Goal: Information Seeking & Learning: Compare options

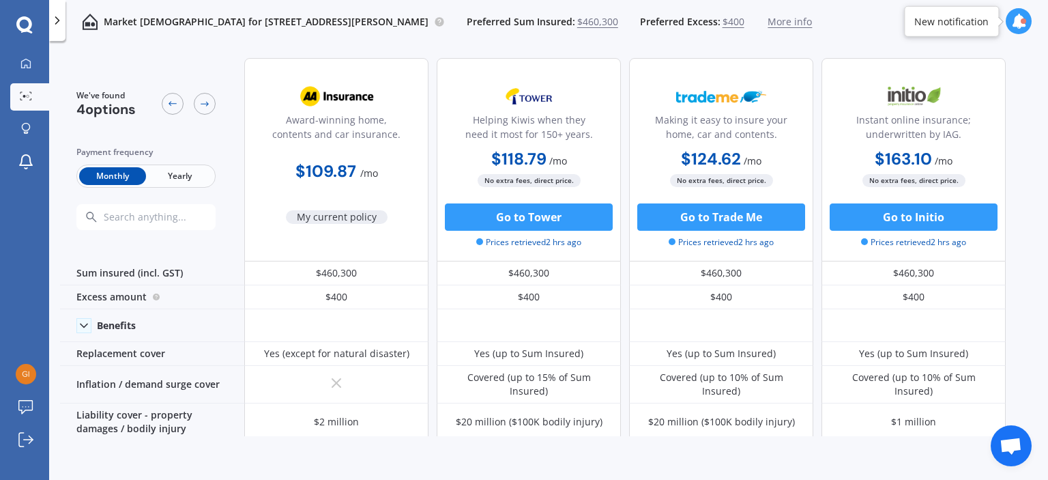
click at [195, 172] on span "Yearly" at bounding box center [179, 176] width 67 height 18
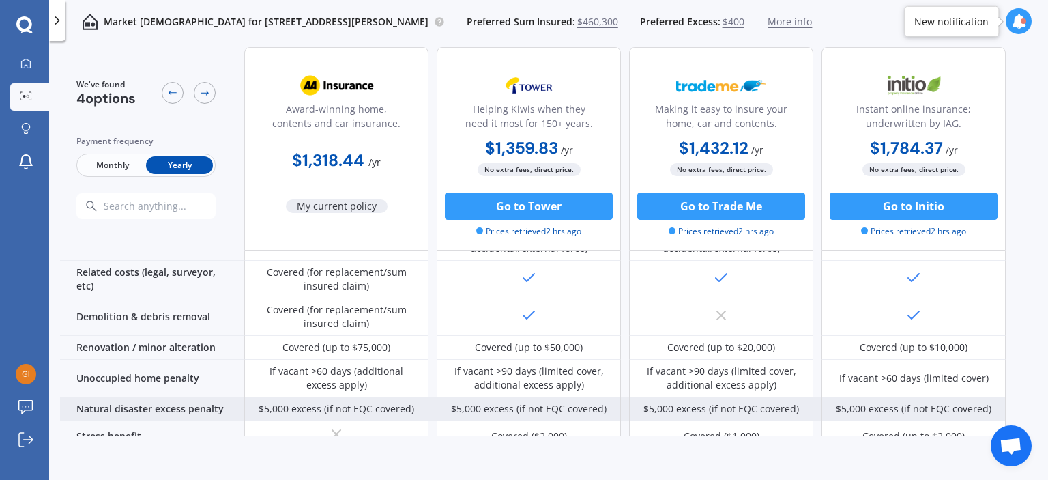
scroll to position [509, 0]
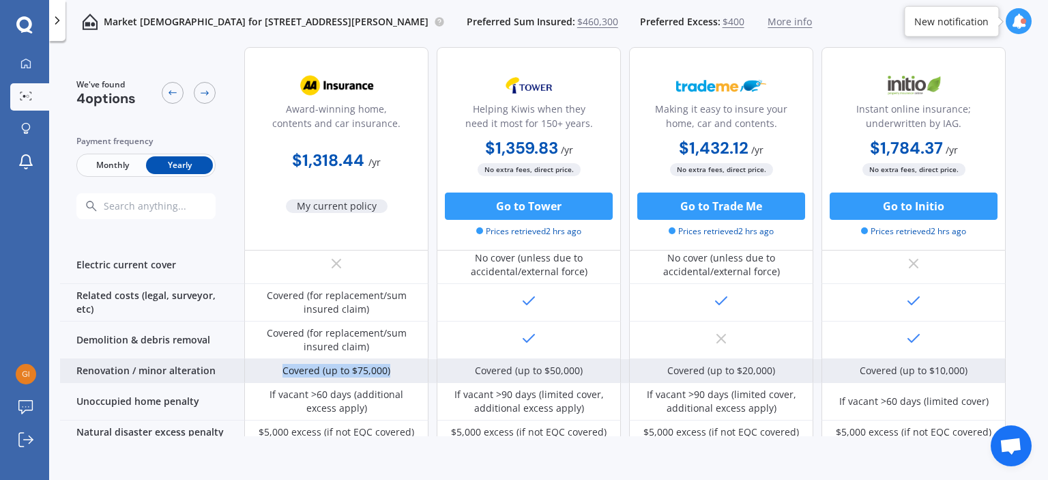
drag, startPoint x: 393, startPoint y: 359, endPoint x: 283, endPoint y: 349, distance: 111.0
click at [283, 359] on div "Covered (up to $75,000)" at bounding box center [336, 371] width 184 height 24
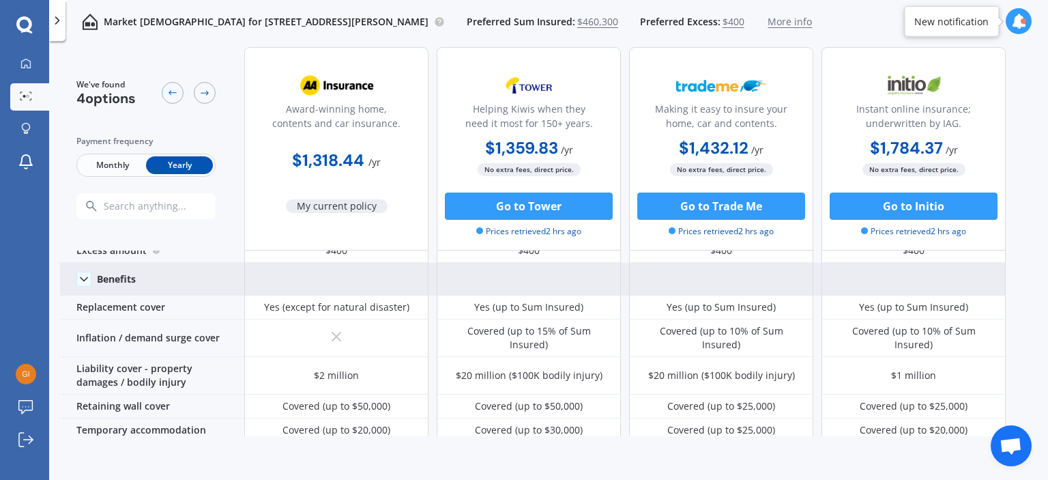
scroll to position [68, 0]
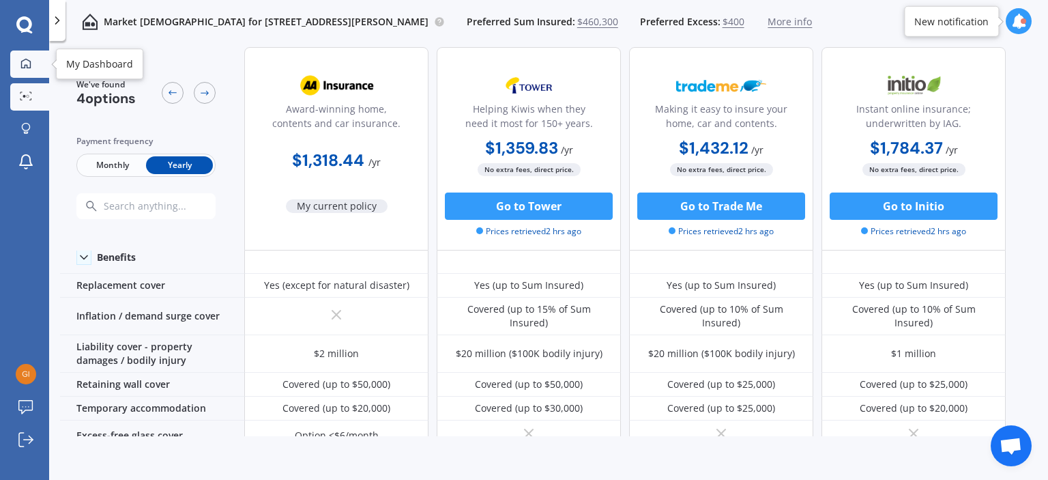
click at [25, 63] on icon at bounding box center [25, 63] width 11 height 11
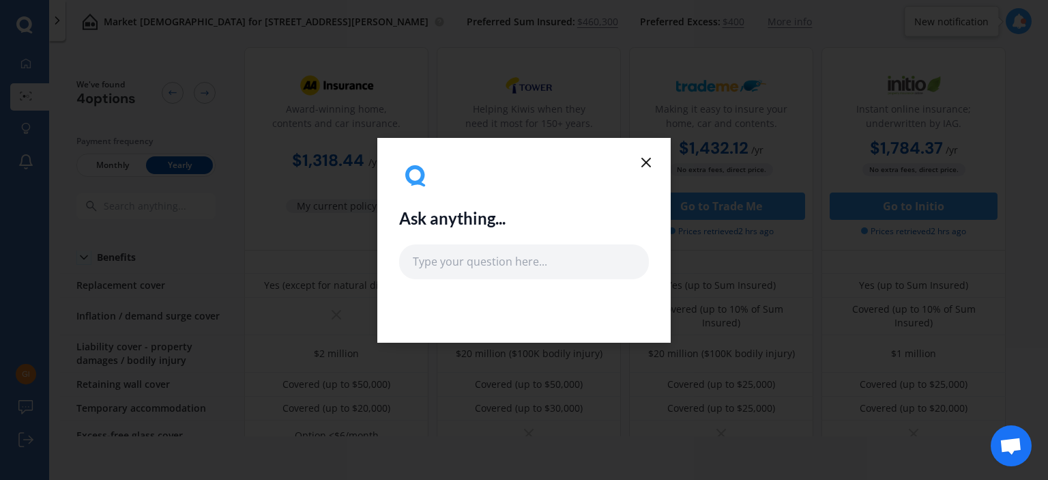
click at [645, 163] on line at bounding box center [646, 162] width 8 height 8
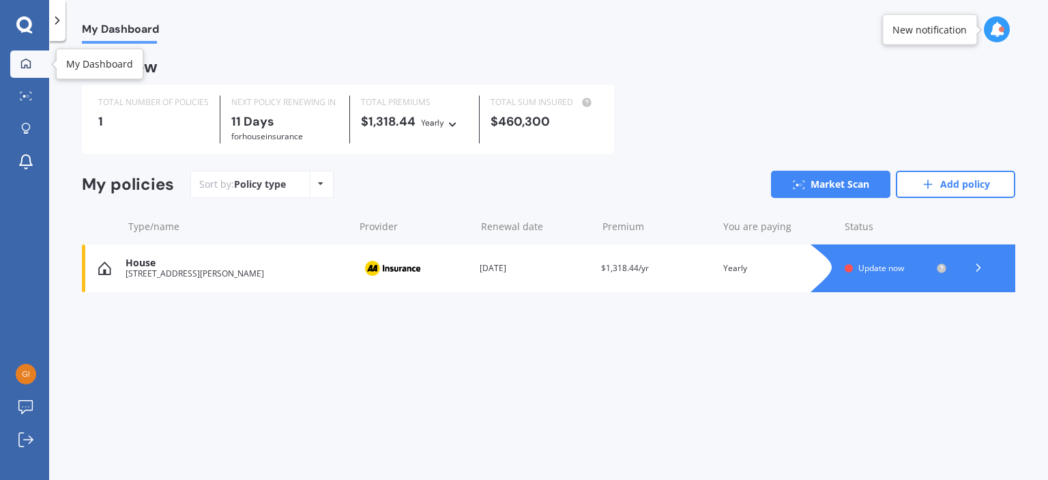
click at [20, 68] on icon at bounding box center [25, 63] width 11 height 11
click at [831, 190] on link "Market Scan" at bounding box center [830, 184] width 119 height 27
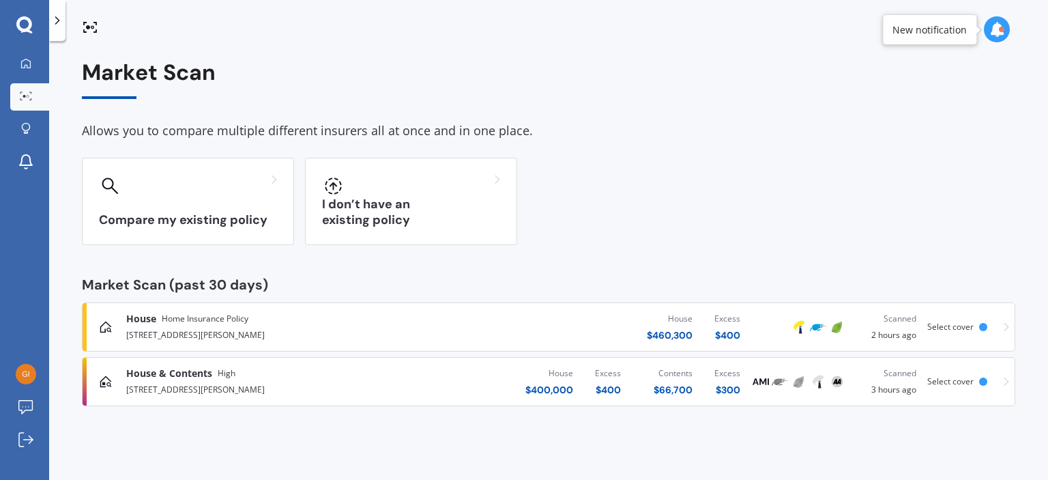
drag, startPoint x: 1000, startPoint y: 380, endPoint x: 973, endPoint y: 430, distance: 56.5
click at [974, 429] on div "Market Scan Allows you to compare multiple different insurers all at once and i…" at bounding box center [548, 263] width 999 height 439
click at [146, 382] on div "[STREET_ADDRESS][PERSON_NAME]" at bounding box center [275, 388] width 299 height 16
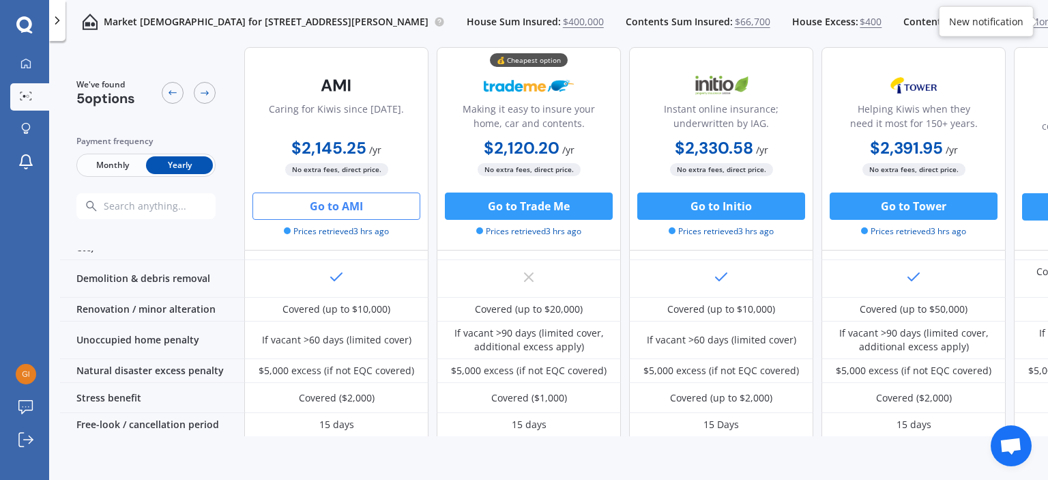
scroll to position [450, 0]
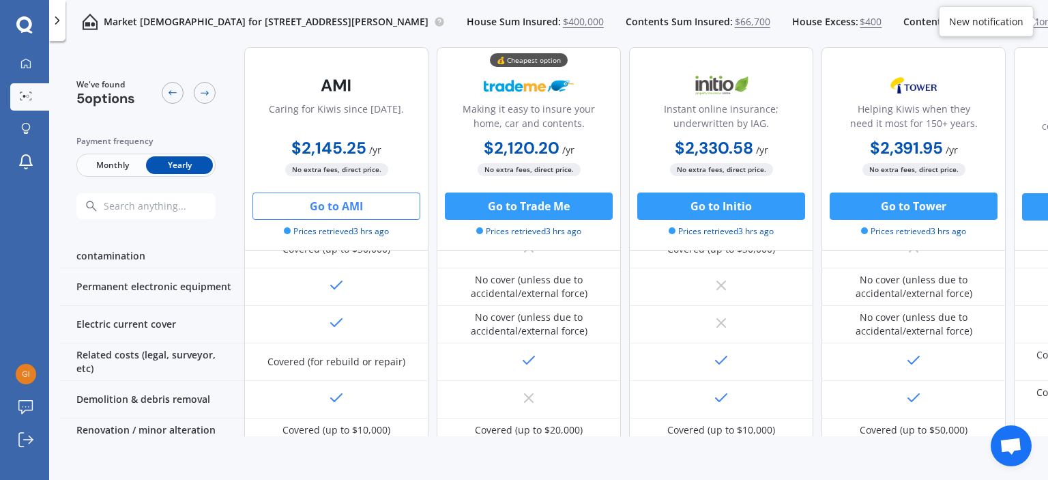
click at [912, 24] on span "Contents Excess:" at bounding box center [943, 22] width 79 height 14
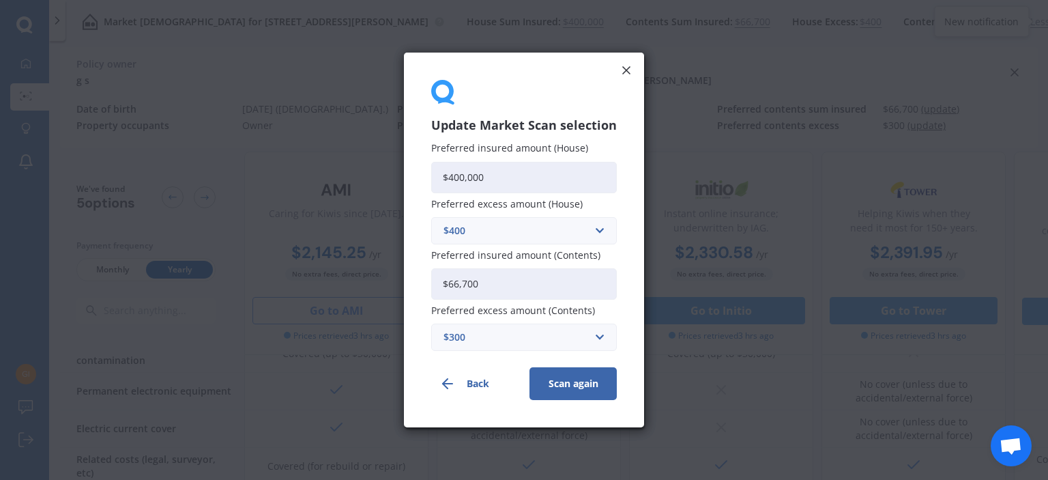
click at [627, 70] on icon at bounding box center [627, 70] width 14 height 14
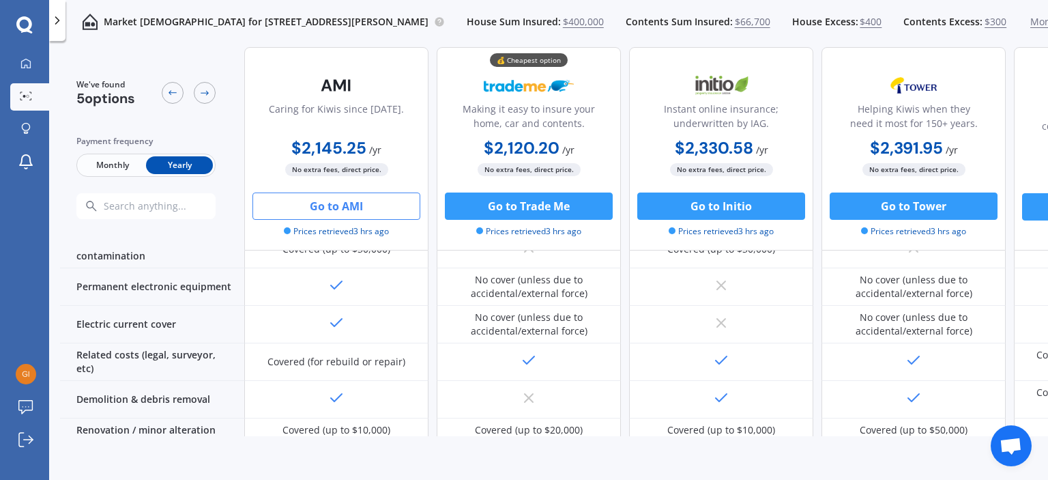
click at [57, 18] on polyline at bounding box center [57, 20] width 3 height 7
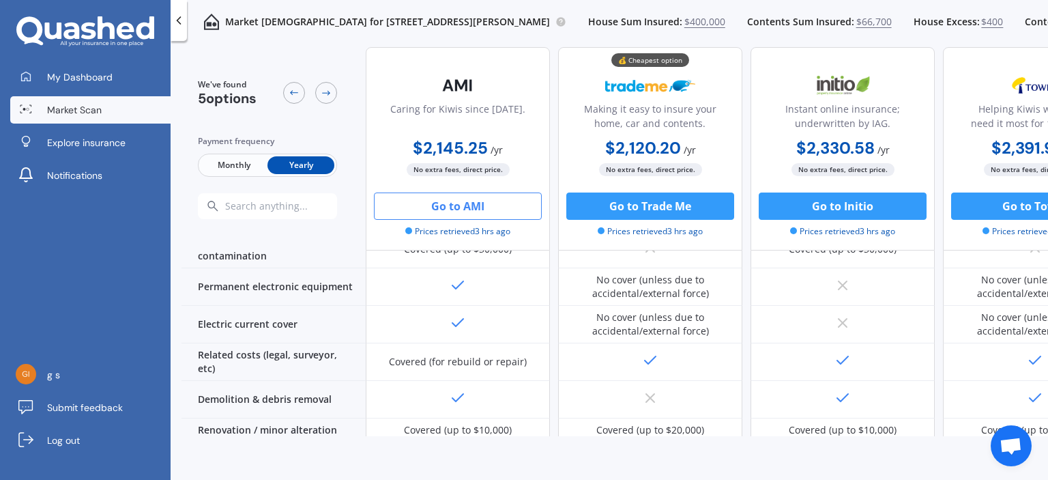
click at [82, 109] on span "Market Scan" at bounding box center [74, 110] width 55 height 14
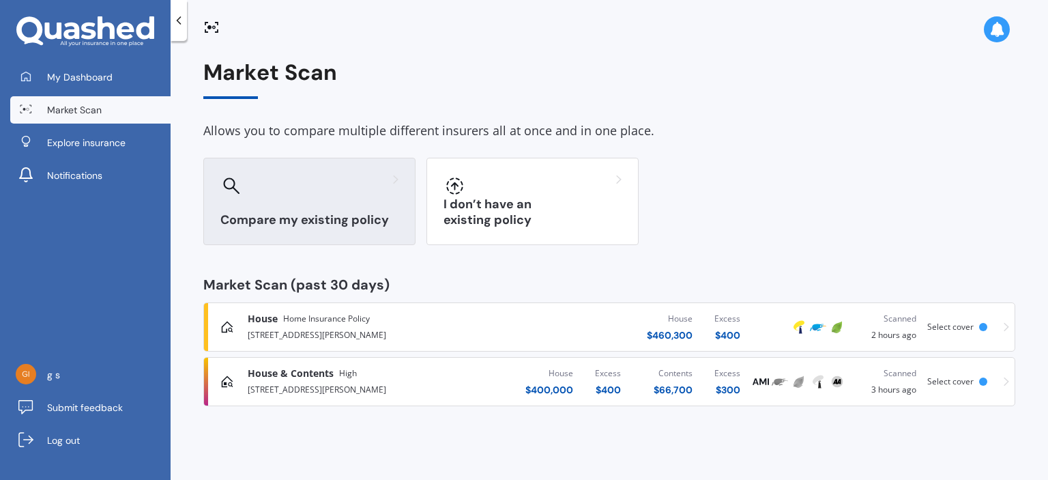
click at [303, 204] on div "Compare my existing policy" at bounding box center [309, 201] width 212 height 87
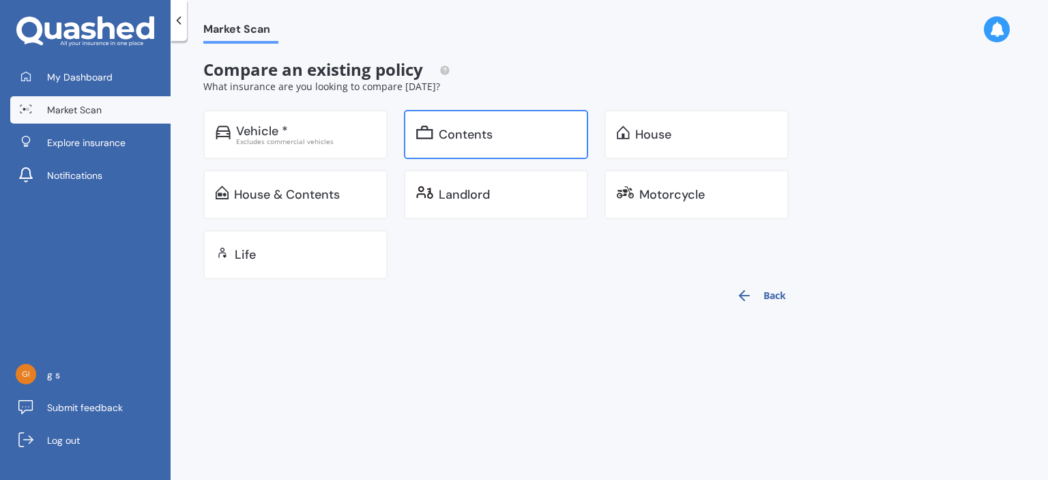
click at [450, 141] on div "Contents" at bounding box center [466, 135] width 54 height 14
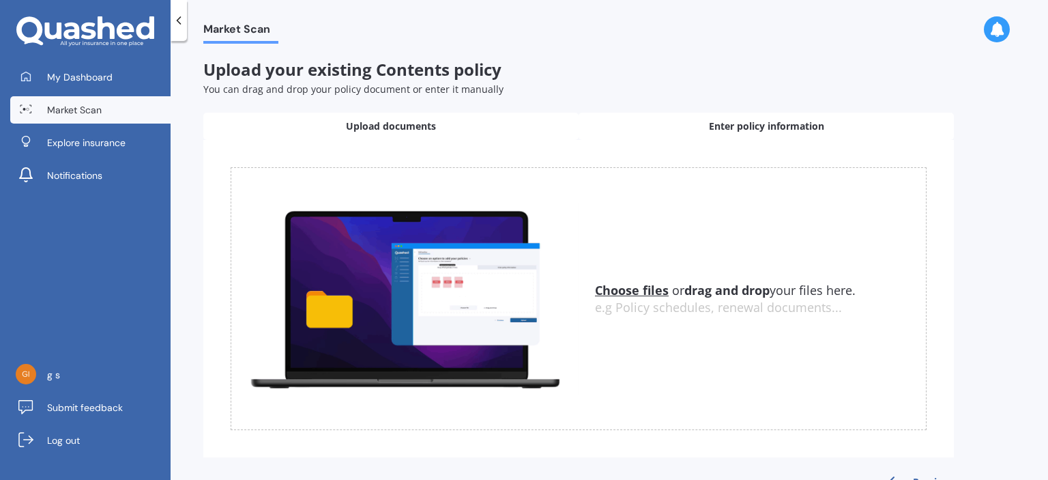
click at [723, 125] on span "Enter policy information" at bounding box center [766, 126] width 115 height 14
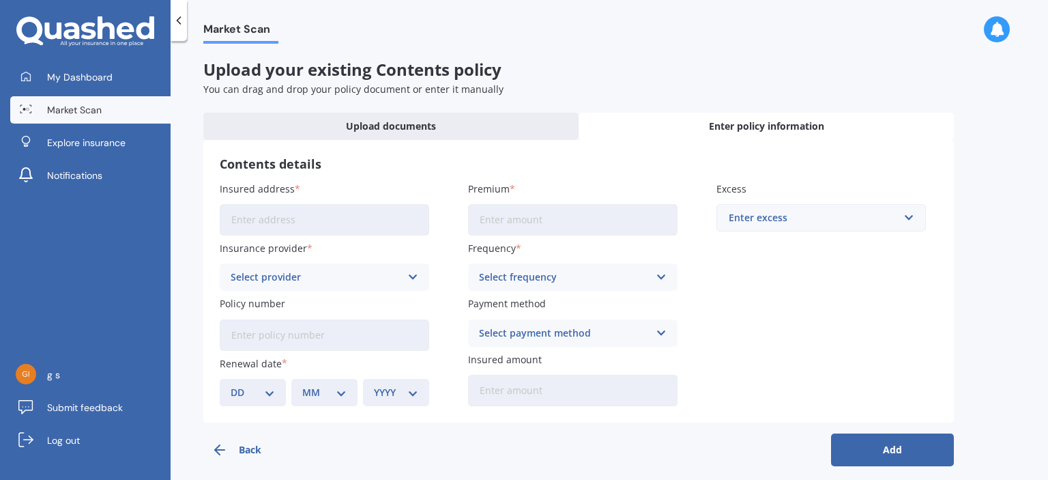
click at [294, 222] on input "Insured address" at bounding box center [325, 219] width 210 height 31
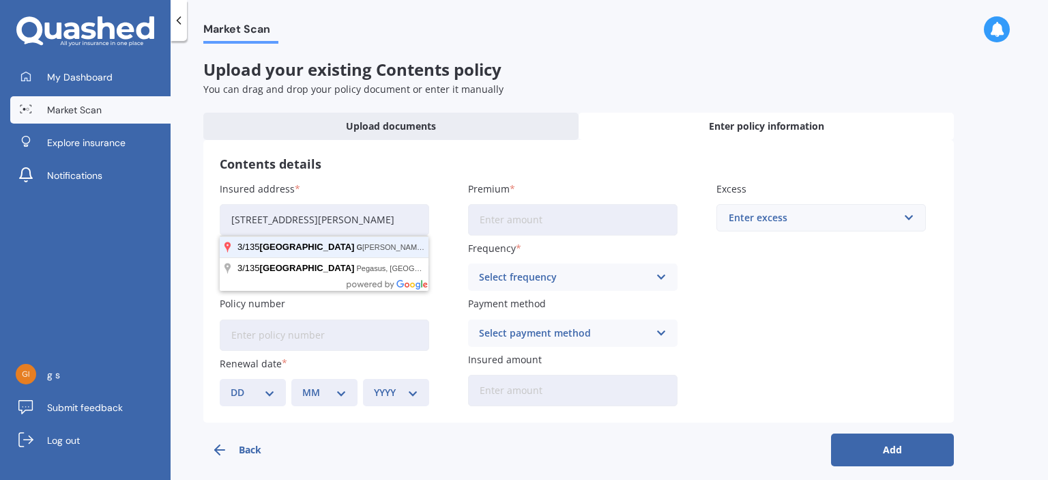
click at [831, 433] on button "Add" at bounding box center [892, 449] width 123 height 33
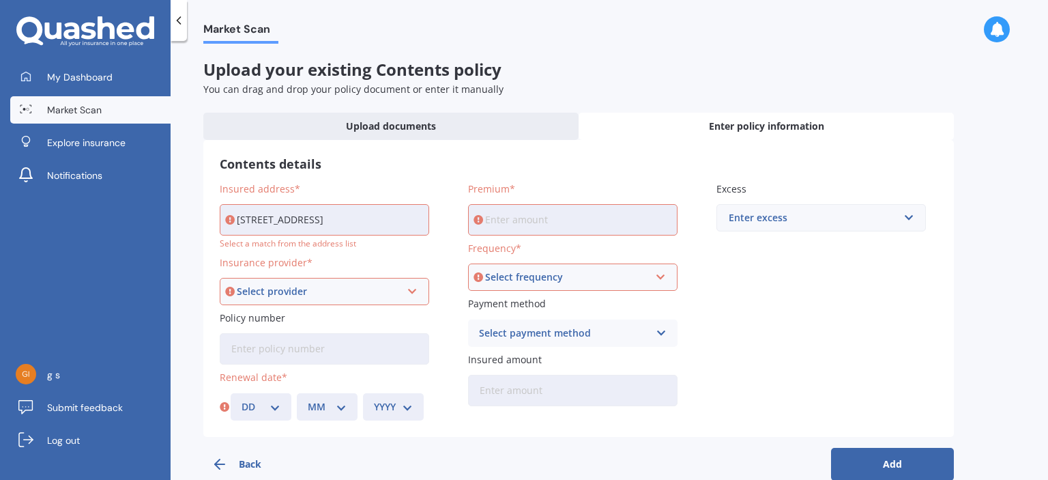
type input "[STREET_ADDRESS][PERSON_NAME]"
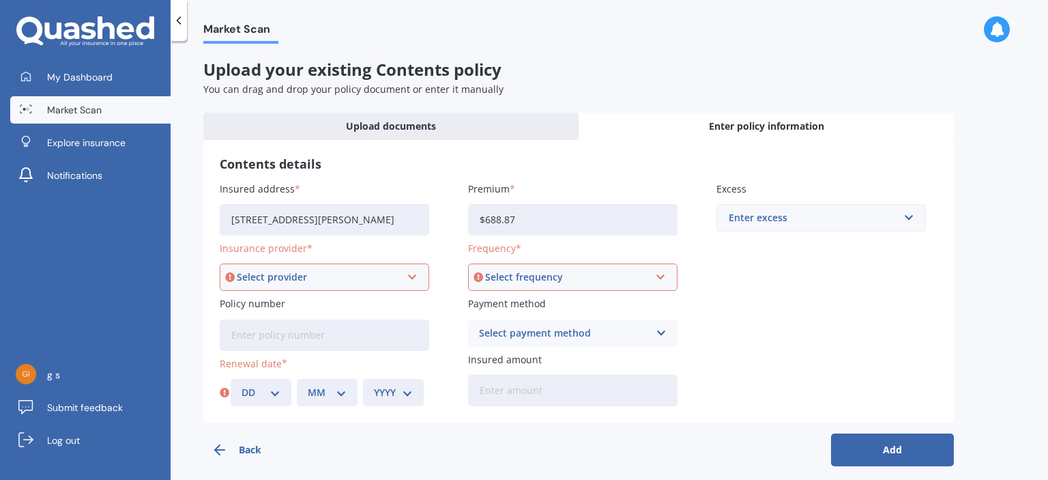
type input "$688.87"
click at [508, 272] on div "Select frequency" at bounding box center [566, 277] width 163 height 15
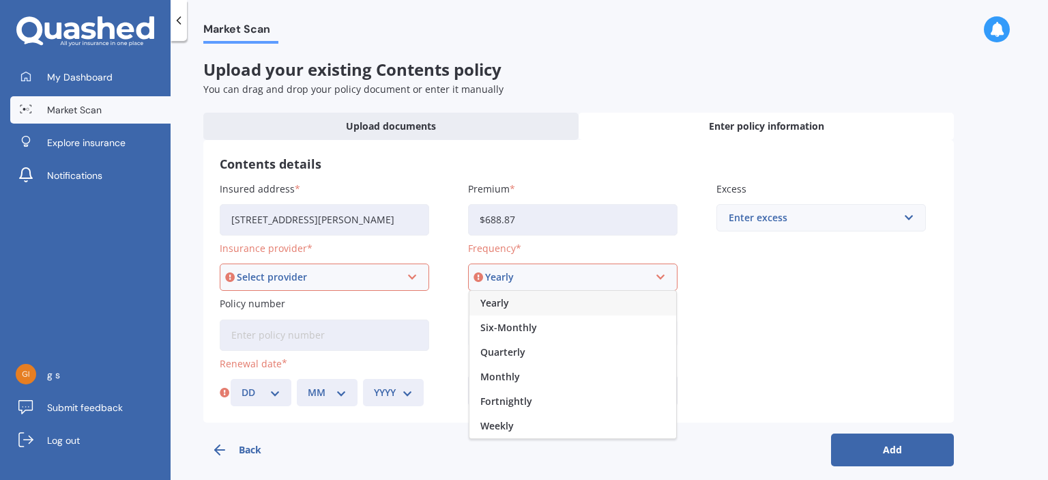
click at [523, 308] on div "Yearly" at bounding box center [573, 303] width 207 height 25
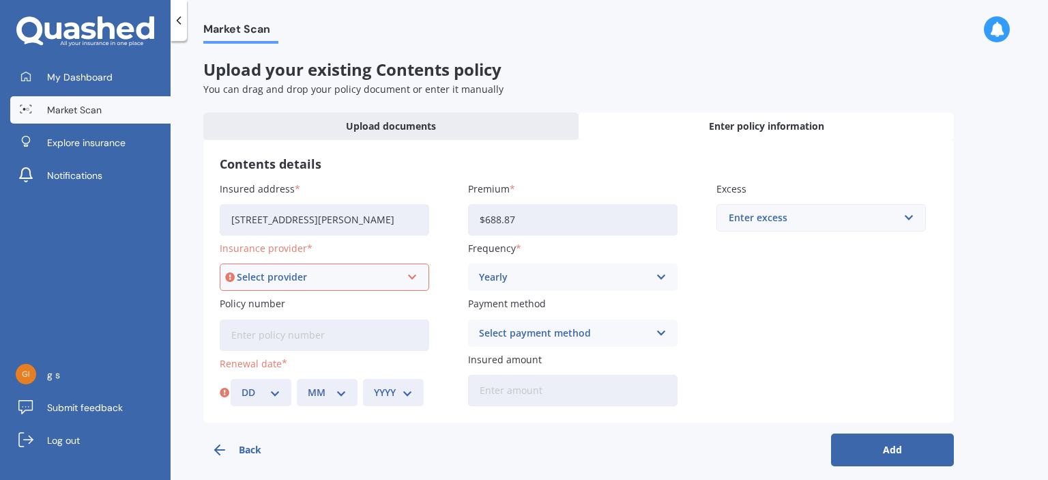
click at [274, 278] on div "Select provider" at bounding box center [318, 277] width 163 height 15
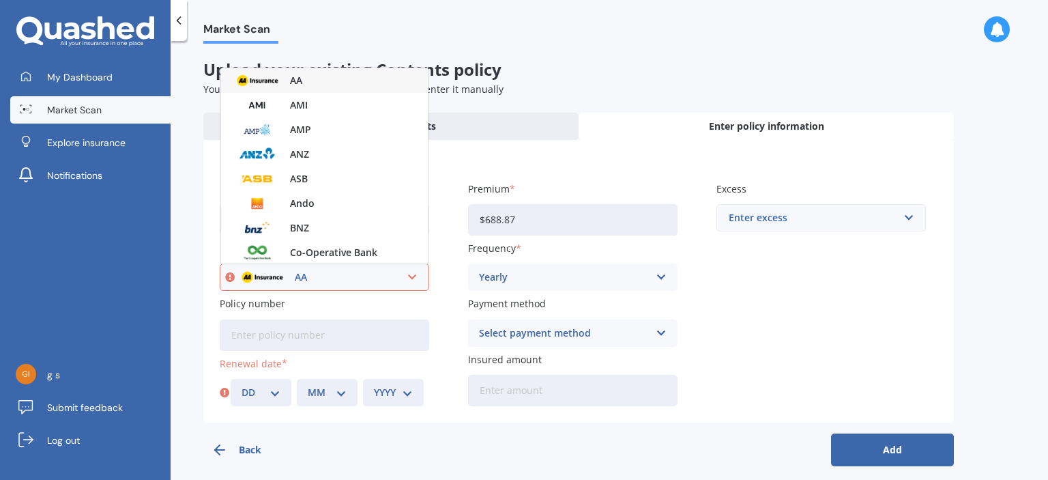
click at [325, 79] on div "AA" at bounding box center [324, 80] width 207 height 25
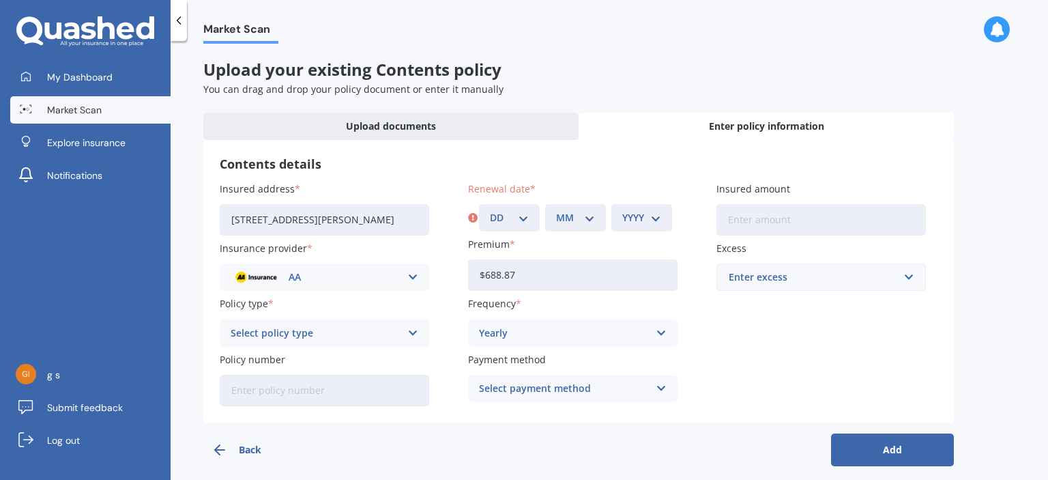
click at [291, 336] on div "Select policy type" at bounding box center [316, 333] width 170 height 15
click at [288, 360] on span "Contents Insurance" at bounding box center [276, 360] width 91 height 10
click at [295, 392] on input "Policy number" at bounding box center [325, 390] width 210 height 31
type input "AHM034608226"
click at [509, 217] on select "DD 01 02 03 04 05 06 07 08 09 10 11 12 13 14 15 16 17 18 19 20 21 22 23 24 25 2…" at bounding box center [509, 217] width 39 height 15
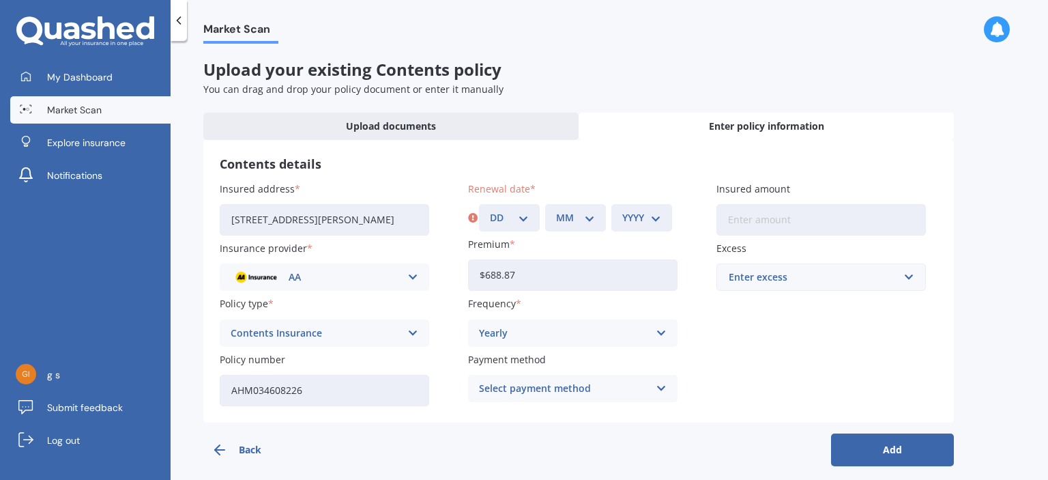
select select "08"
click at [490, 210] on select "DD 01 02 03 04 05 06 07 08 09 10 11 12 13 14 15 16 17 18 19 20 21 22 23 24 25 2…" at bounding box center [509, 217] width 39 height 15
click at [569, 215] on select "MM 01 02 03 04 05 06 07 08 09 10 11 12" at bounding box center [575, 217] width 39 height 15
select select "10"
click at [556, 210] on select "MM 01 02 03 04 05 06 07 08 09 10 11 12" at bounding box center [575, 217] width 39 height 15
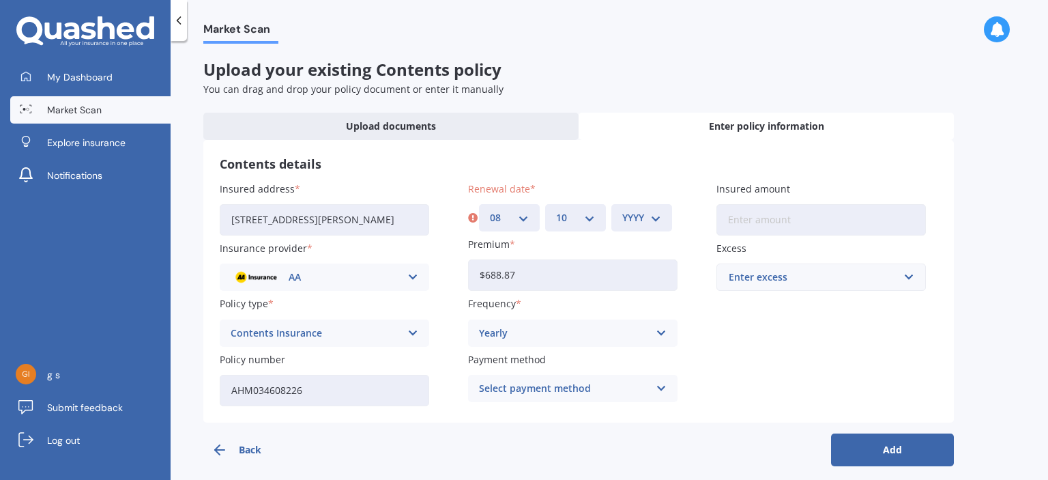
click at [636, 207] on div "YYYY 2027 2026 2025 2024 2023 2022 2021 2020 2019 2018 2017 2016 2015 2014 2013…" at bounding box center [642, 217] width 61 height 27
click at [639, 218] on select "YYYY 2027 2026 2025 2024 2023 2022 2021 2020 2019 2018 2017 2016 2015 2014 2013…" at bounding box center [641, 217] width 39 height 15
select select "2025"
click at [622, 210] on select "YYYY 2027 2026 2025 2024 2023 2022 2021 2020 2019 2018 2017 2016 2015 2014 2013…" at bounding box center [641, 217] width 39 height 15
click at [532, 386] on div "Select payment method" at bounding box center [564, 388] width 170 height 15
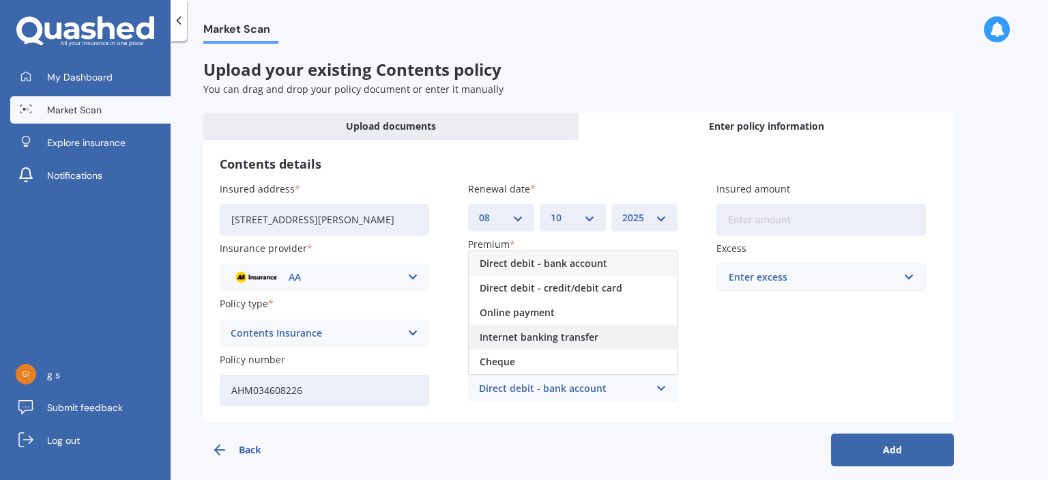
click at [579, 342] on span "Internet banking transfer" at bounding box center [539, 337] width 119 height 10
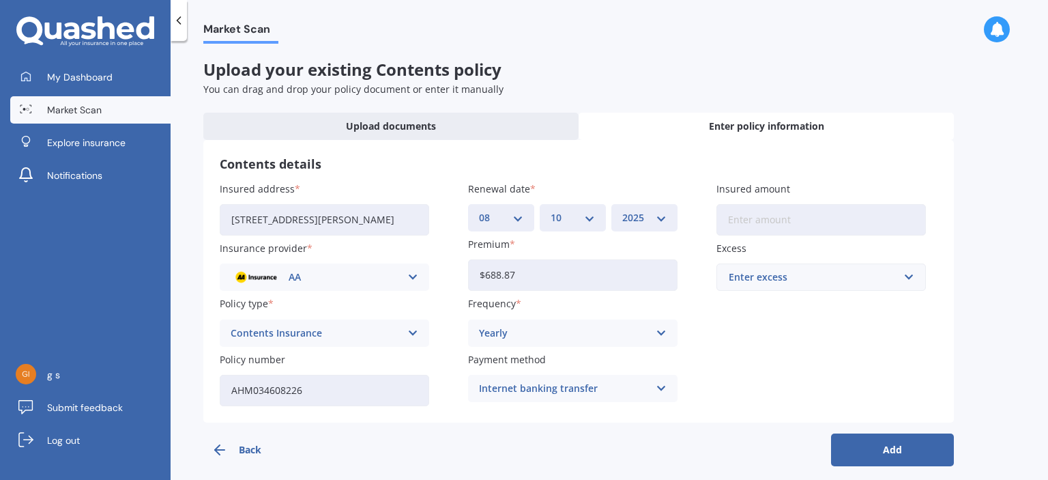
click at [798, 220] on input "Insured amount" at bounding box center [822, 219] width 210 height 31
type input "$66,700"
click at [802, 271] on div "Enter excess" at bounding box center [813, 277] width 169 height 15
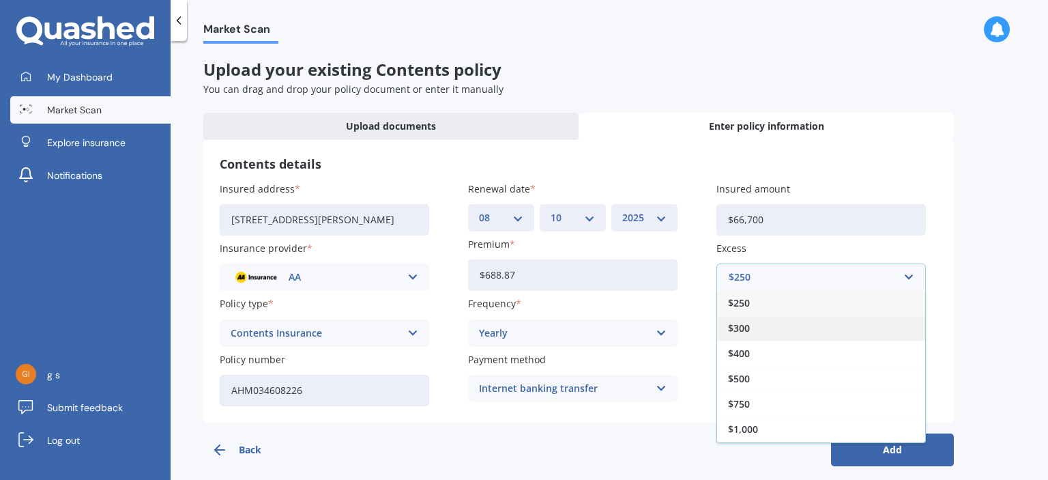
click at [761, 332] on div "$300" at bounding box center [821, 327] width 208 height 25
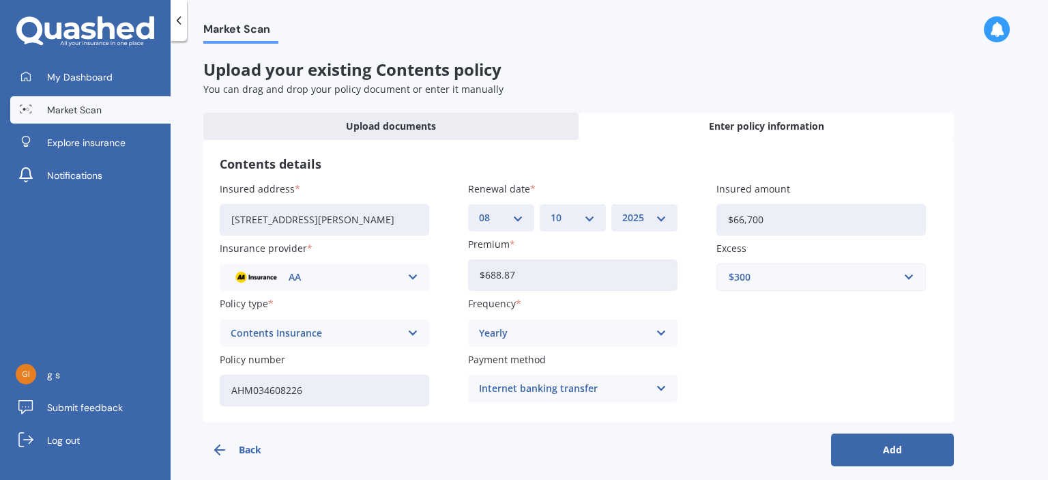
click at [906, 454] on button "Add" at bounding box center [892, 449] width 123 height 33
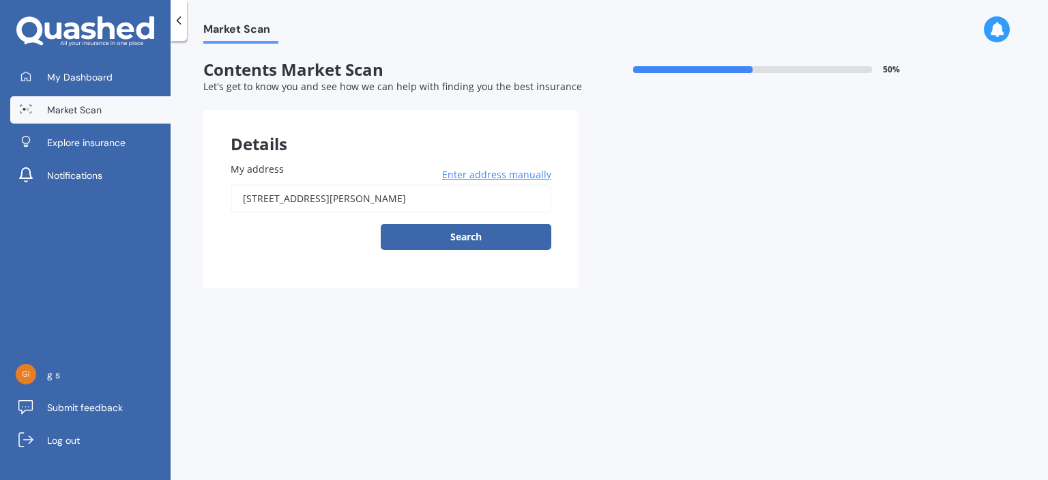
click at [402, 193] on input "[STREET_ADDRESS][PERSON_NAME]" at bounding box center [391, 198] width 321 height 29
type input "[STREET_ADDRESS][PERSON_NAME]"
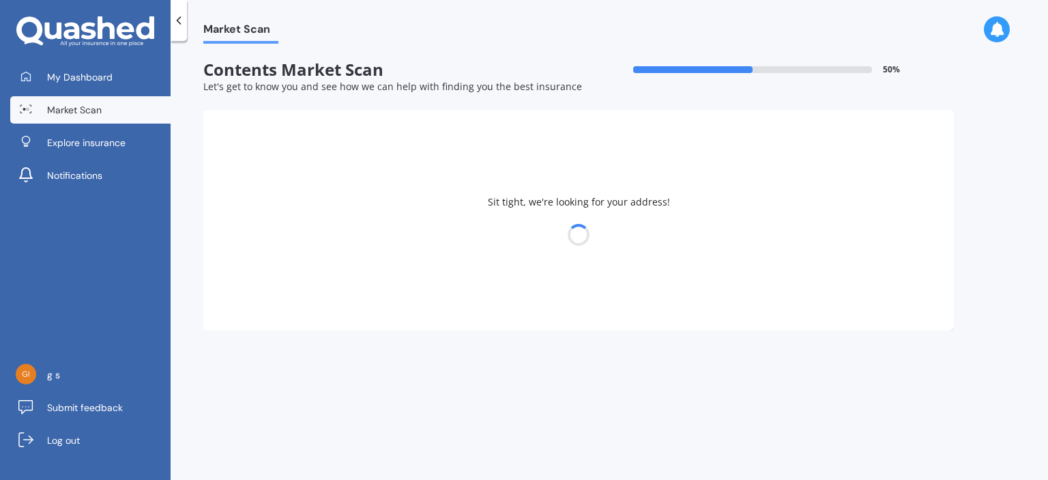
select select "13"
select select "10"
select select "1993"
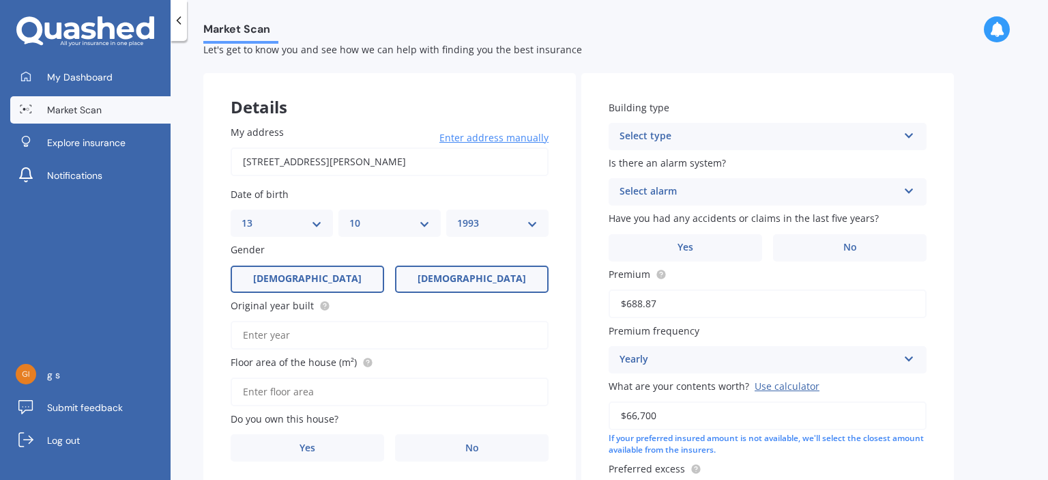
scroll to position [68, 0]
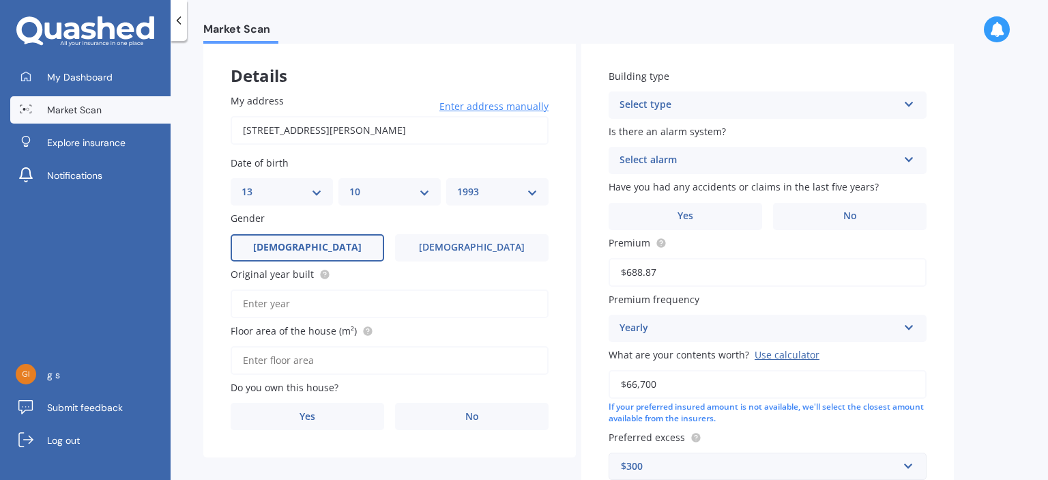
click at [366, 287] on div "Original year built" at bounding box center [390, 292] width 318 height 51
click at [363, 310] on input "Original year built" at bounding box center [390, 303] width 318 height 29
type input "2024"
click at [357, 362] on input "Floor area of the house (m²)" at bounding box center [390, 360] width 318 height 29
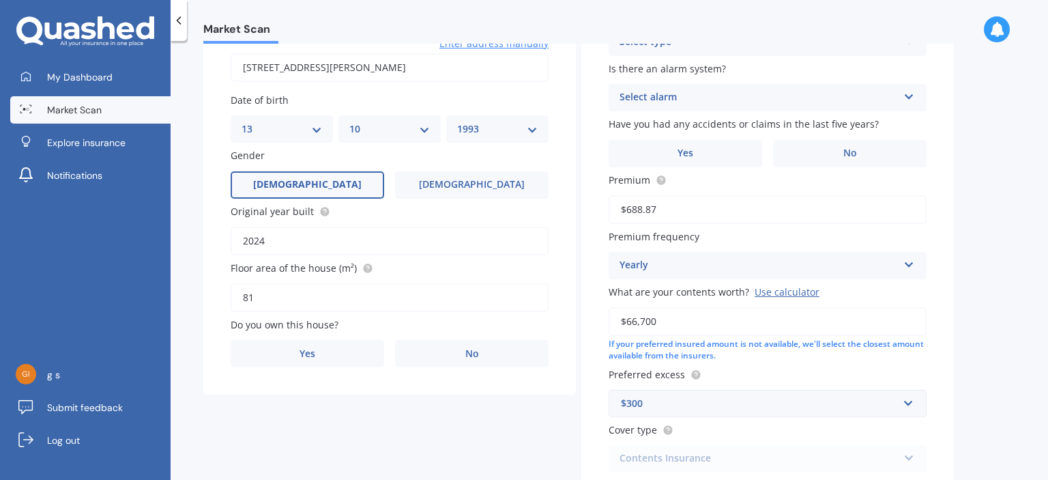
scroll to position [137, 0]
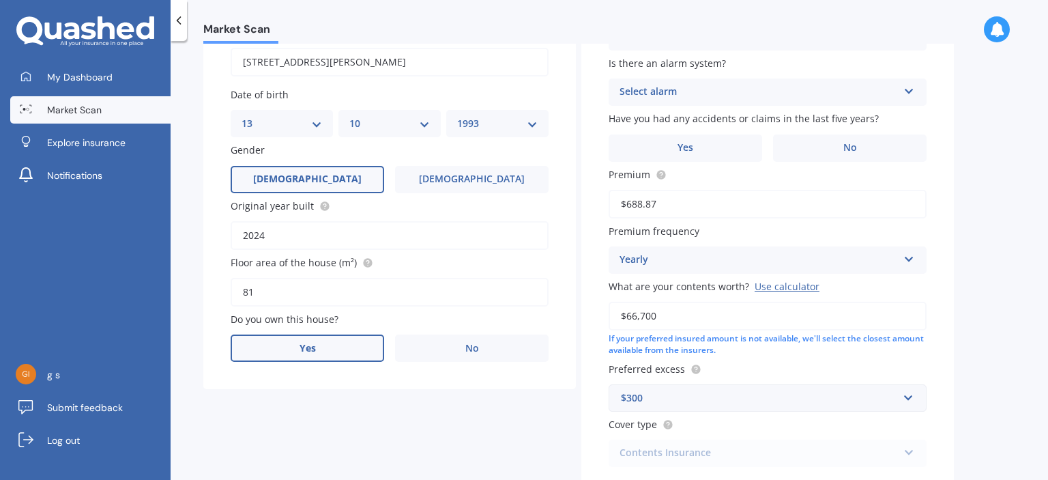
type input "81"
click at [349, 345] on label "Yes" at bounding box center [308, 347] width 154 height 27
click at [0, 0] on input "Yes" at bounding box center [0, 0] width 0 height 0
click at [330, 403] on div "Select occupant" at bounding box center [381, 404] width 278 height 16
click at [296, 429] on div "Owner" at bounding box center [389, 430] width 317 height 25
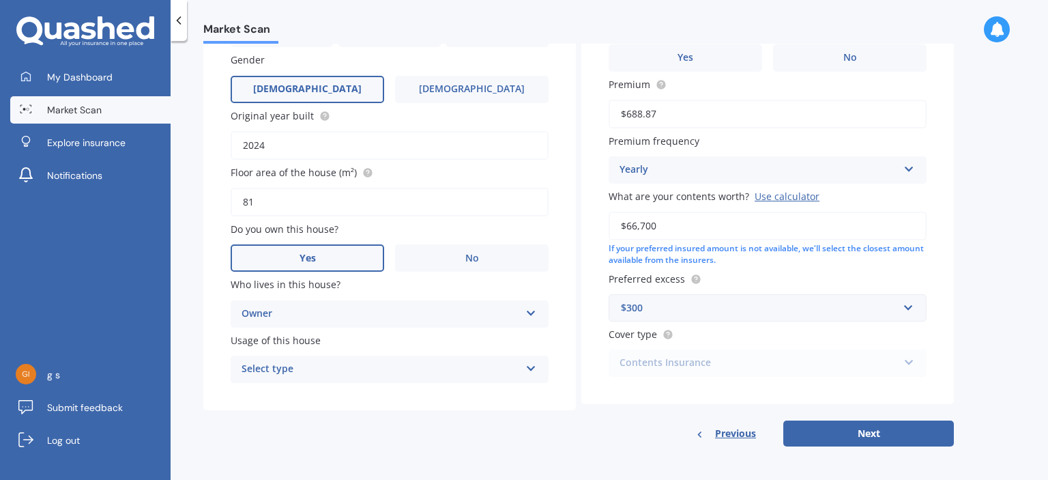
scroll to position [229, 0]
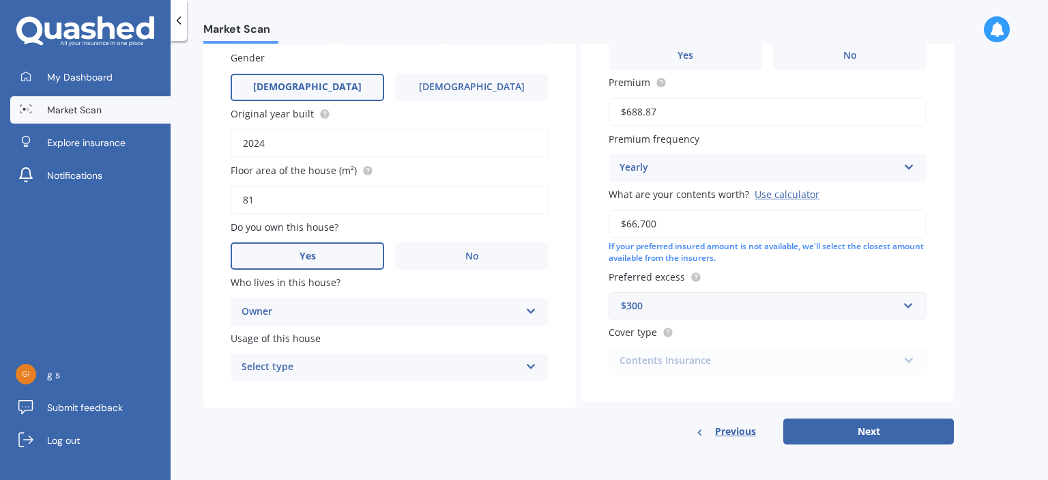
click at [308, 366] on div "Select type" at bounding box center [381, 367] width 278 height 16
click at [308, 396] on div "Permanent" at bounding box center [389, 394] width 317 height 25
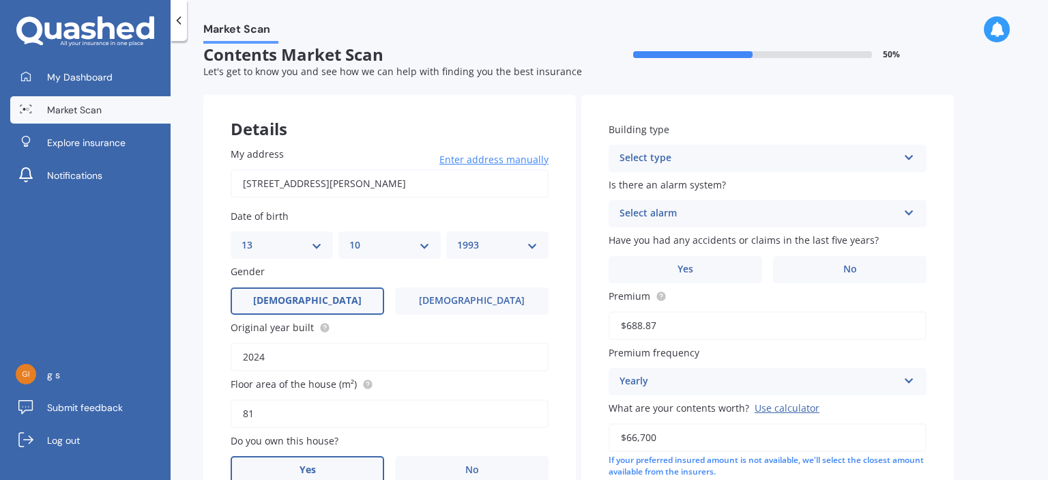
scroll to position [0, 0]
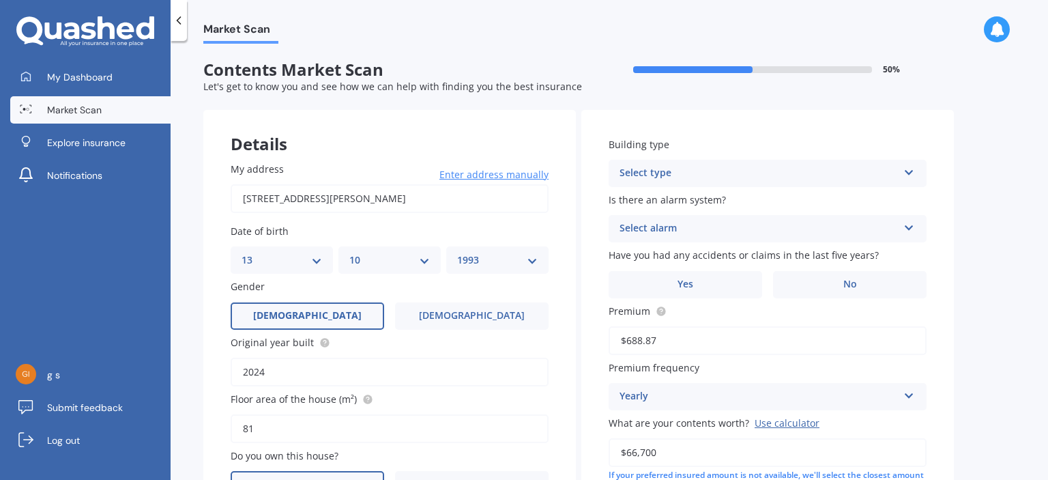
click at [697, 167] on div "Select type" at bounding box center [759, 173] width 278 height 16
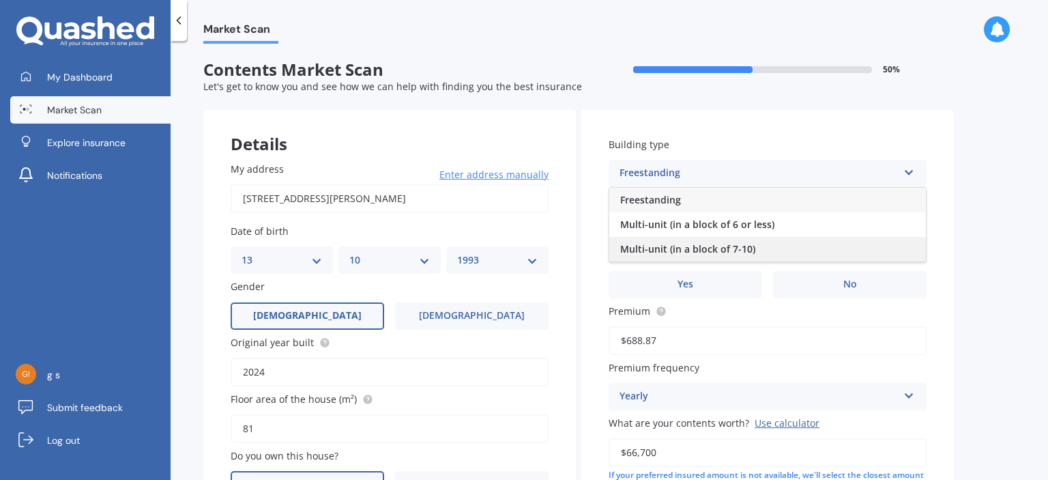
click at [730, 246] on span "Multi-unit (in a block of 7-10)" at bounding box center [687, 248] width 135 height 13
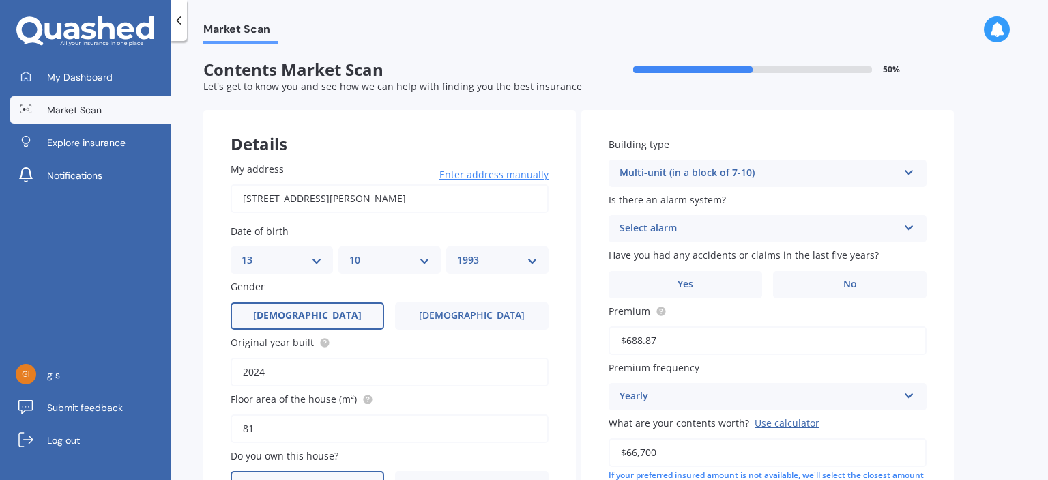
click at [691, 231] on div "Select alarm" at bounding box center [759, 228] width 278 height 16
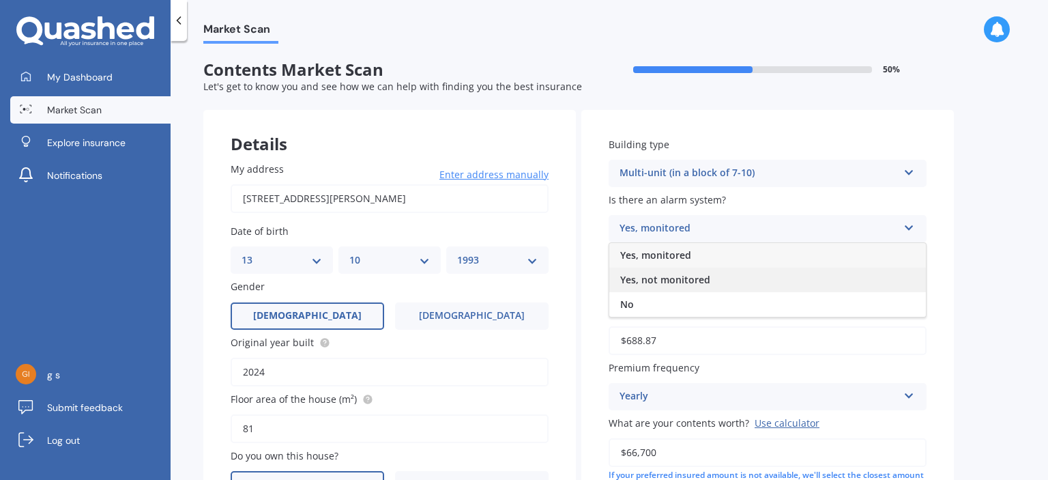
click at [678, 283] on span "Yes, not monitored" at bounding box center [665, 279] width 90 height 13
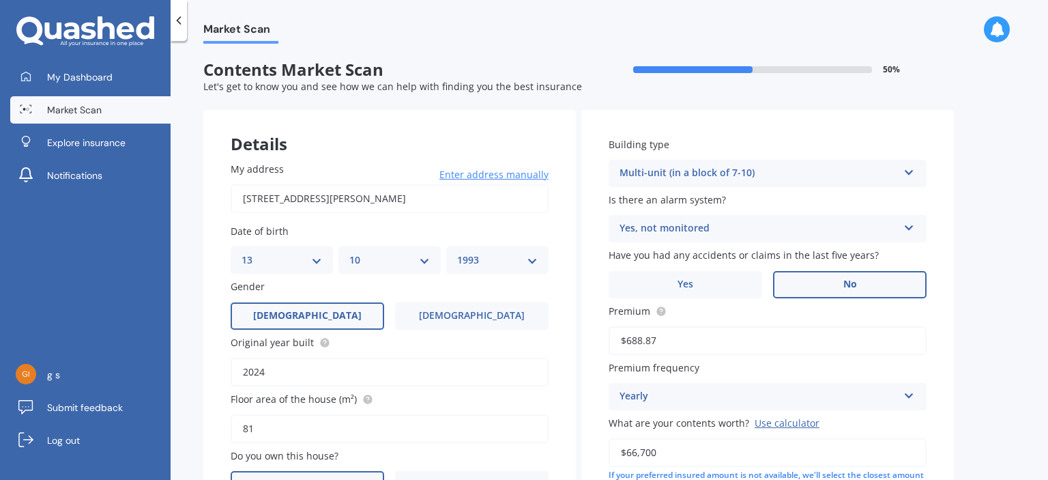
click at [824, 278] on label "No" at bounding box center [850, 284] width 154 height 27
click at [0, 0] on input "No" at bounding box center [0, 0] width 0 height 0
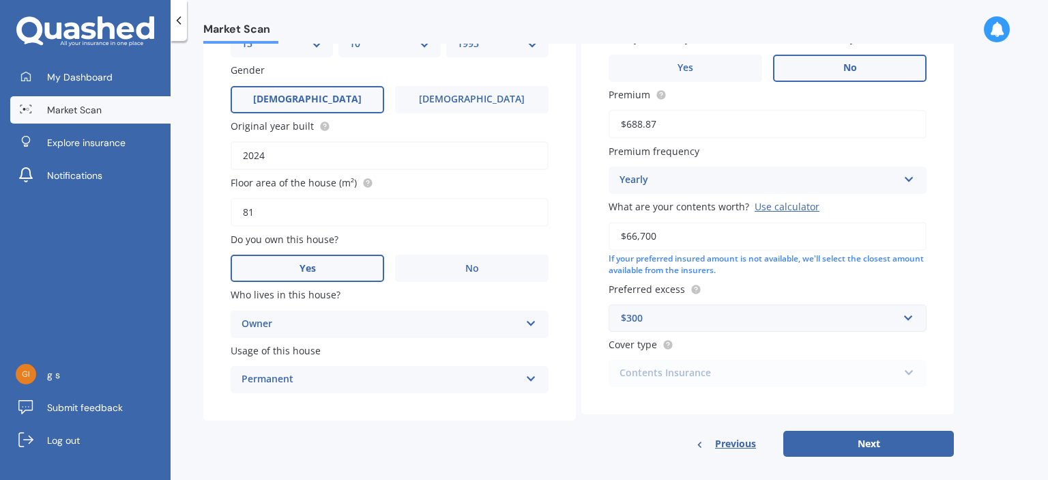
scroll to position [229, 0]
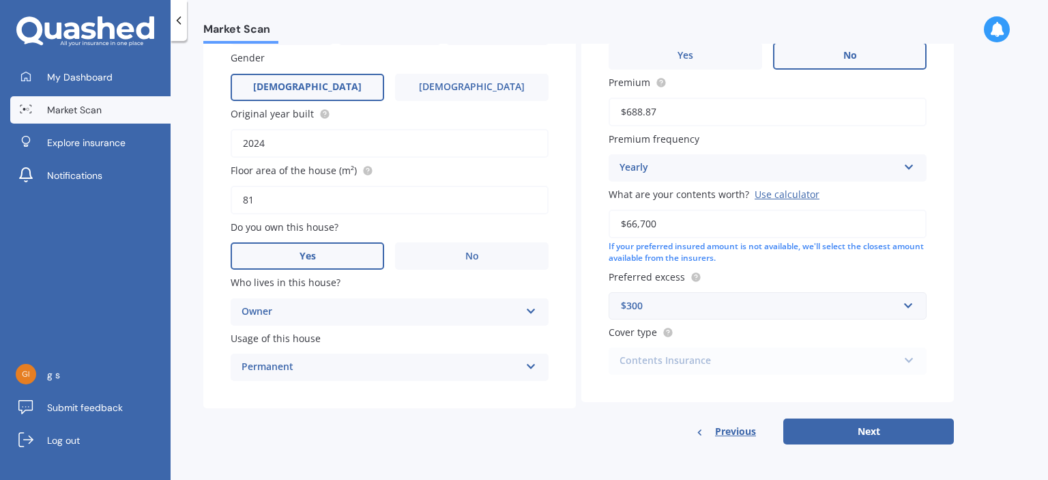
click at [757, 195] on div "Use calculator" at bounding box center [787, 194] width 65 height 13
click at [757, 210] on input "$66,700" at bounding box center [768, 224] width 318 height 29
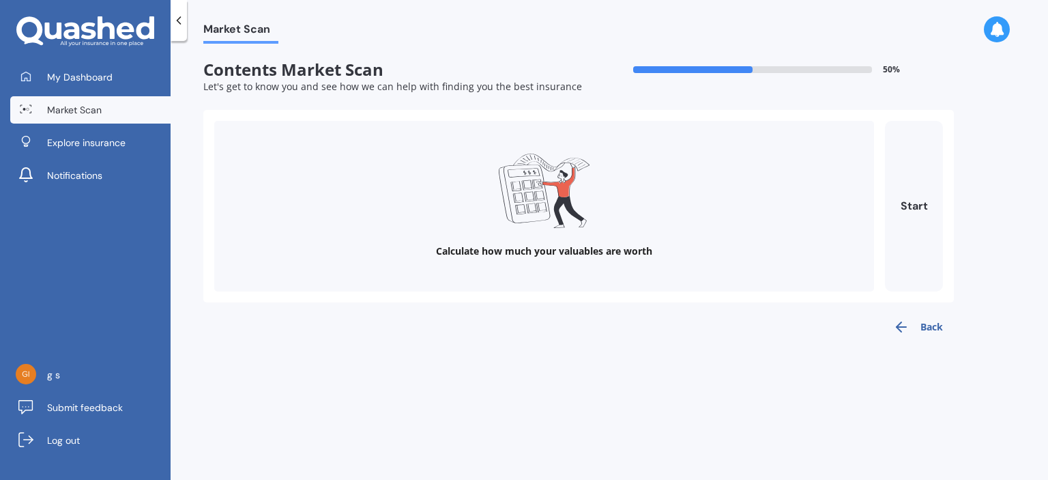
scroll to position [0, 0]
click at [906, 201] on button "Start" at bounding box center [914, 206] width 58 height 171
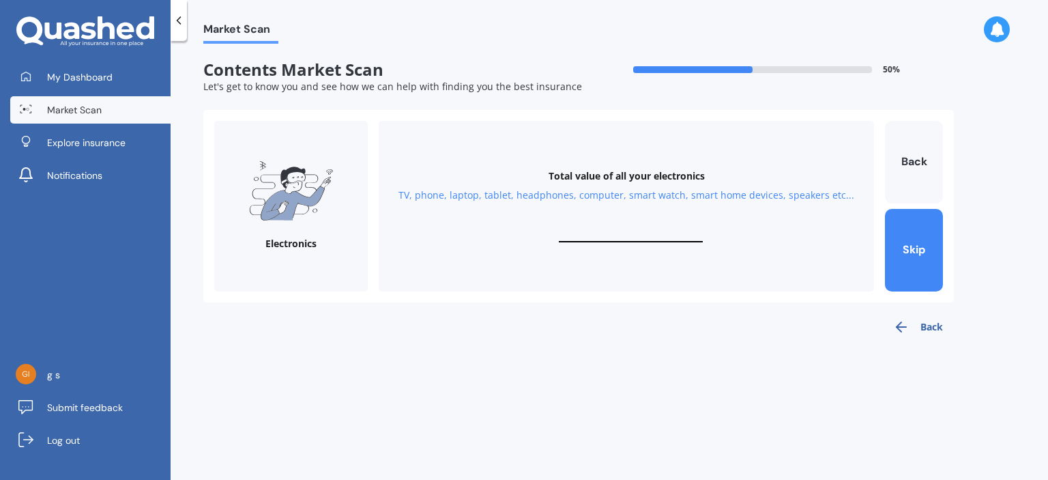
click at [615, 229] on input "text" at bounding box center [631, 235] width 144 height 13
click at [902, 149] on button "Back" at bounding box center [914, 162] width 58 height 83
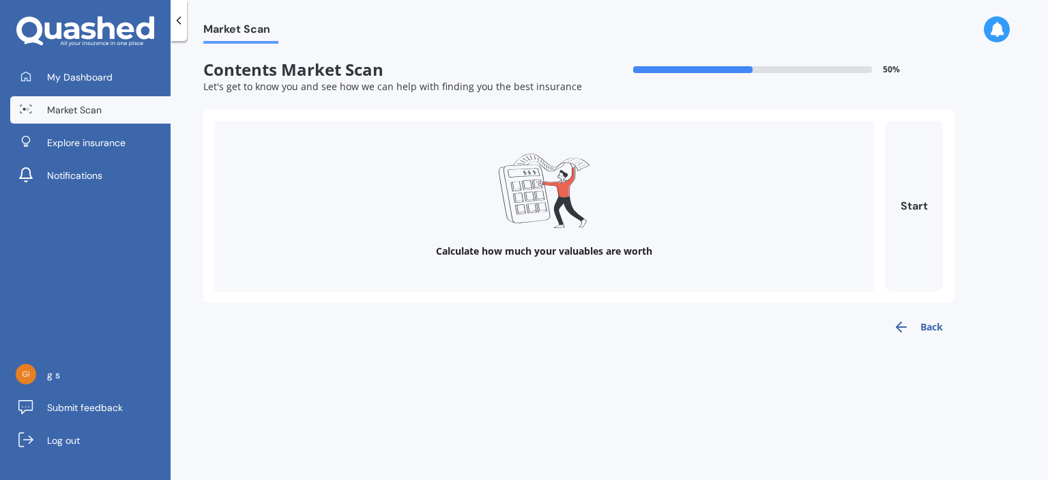
click at [927, 338] on button "Back" at bounding box center [918, 326] width 72 height 27
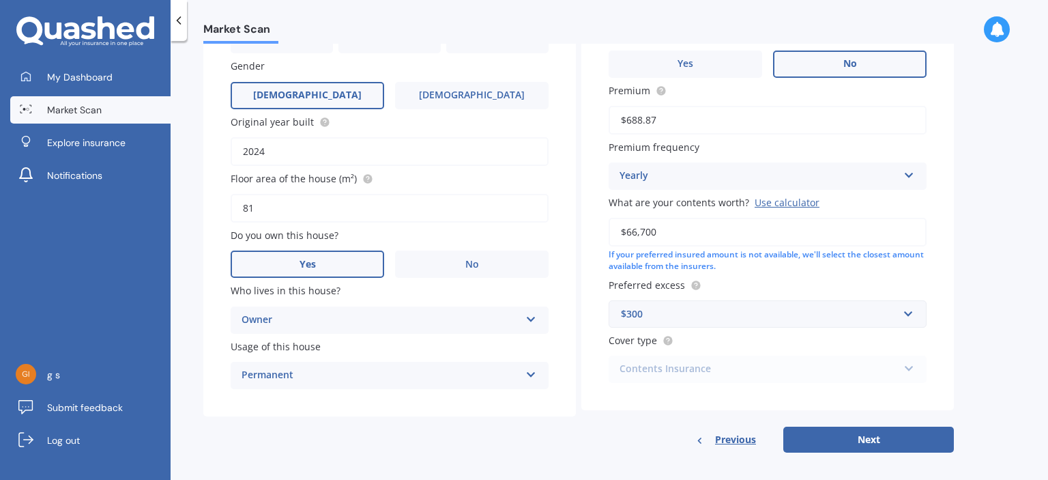
scroll to position [229, 0]
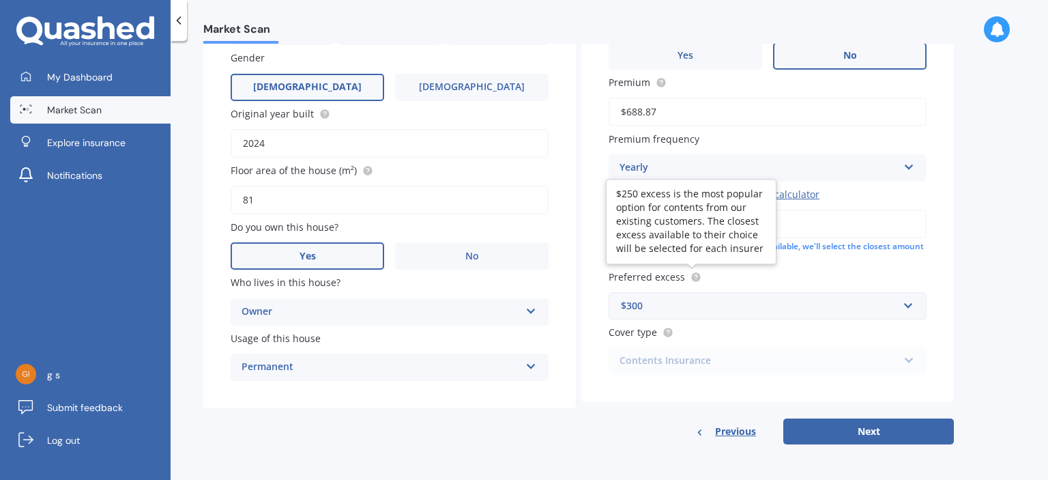
click at [696, 276] on circle at bounding box center [695, 276] width 9 height 9
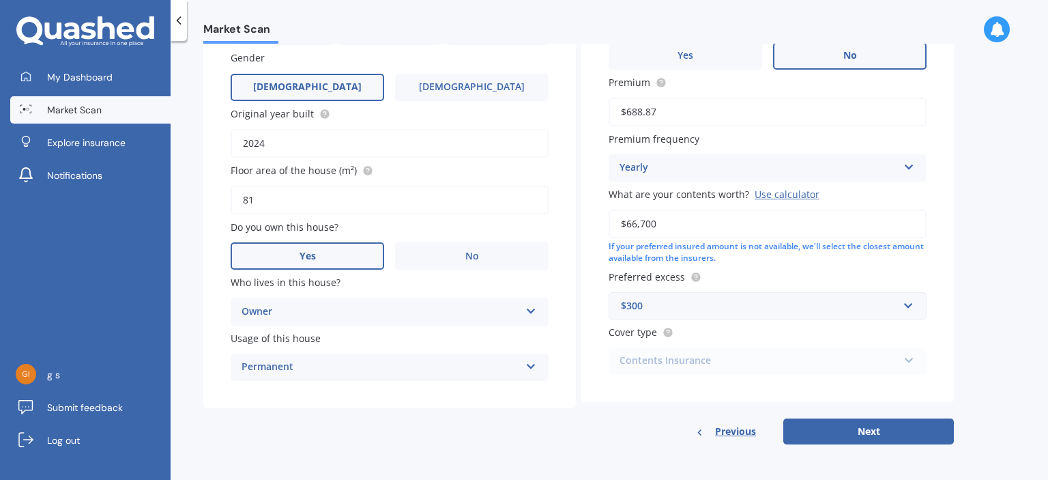
click at [674, 362] on div "Contents Insurance Contents Insurance Limited Contents" at bounding box center [768, 360] width 318 height 27
click at [726, 358] on div "Contents Insurance Contents Insurance Limited Contents" at bounding box center [768, 360] width 318 height 27
click at [842, 421] on button "Next" at bounding box center [869, 431] width 171 height 26
select select "13"
select select "10"
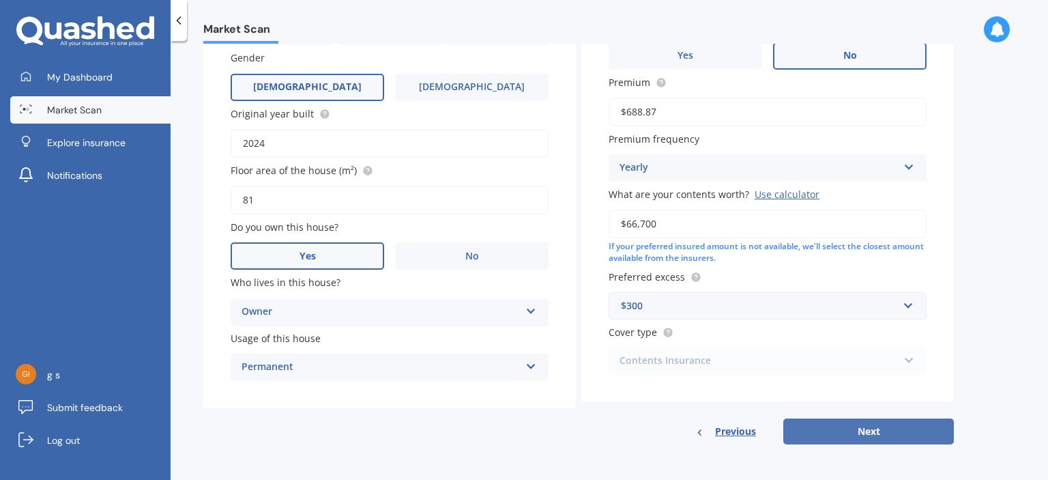
select select "1993"
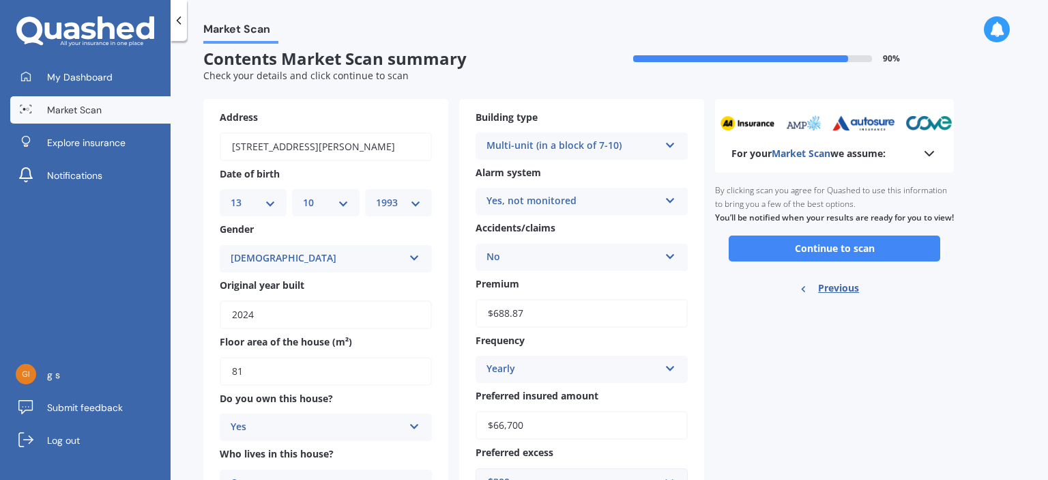
scroll to position [0, 0]
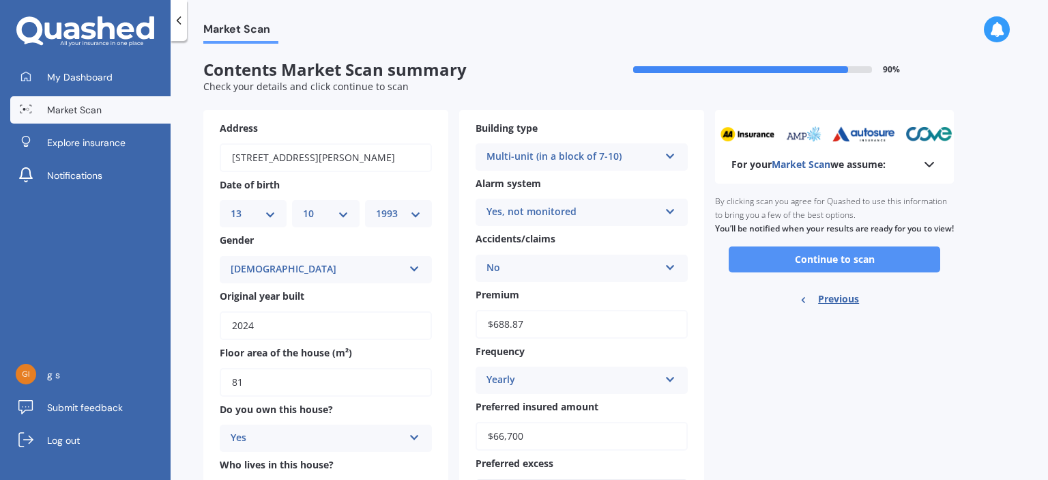
click at [848, 272] on button "Continue to scan" at bounding box center [835, 259] width 212 height 26
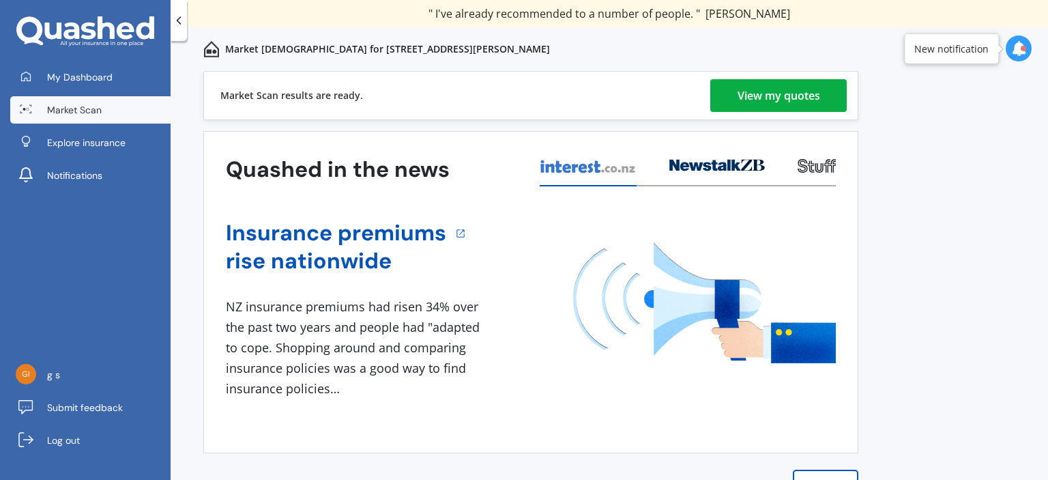
click at [752, 98] on div "View my quotes" at bounding box center [779, 95] width 83 height 33
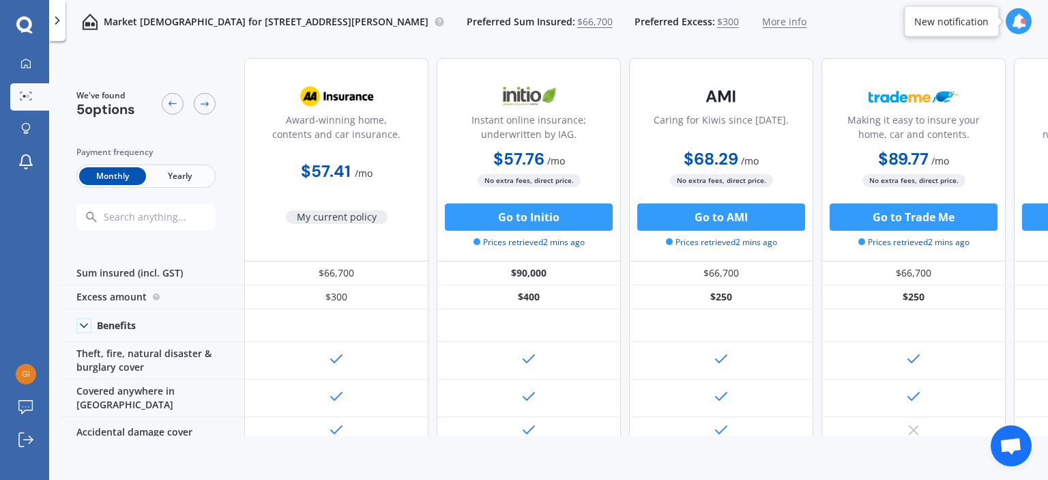
click at [188, 186] on div "Monthly Yearly" at bounding box center [145, 175] width 139 height 23
click at [186, 177] on span "Yearly" at bounding box center [179, 176] width 67 height 18
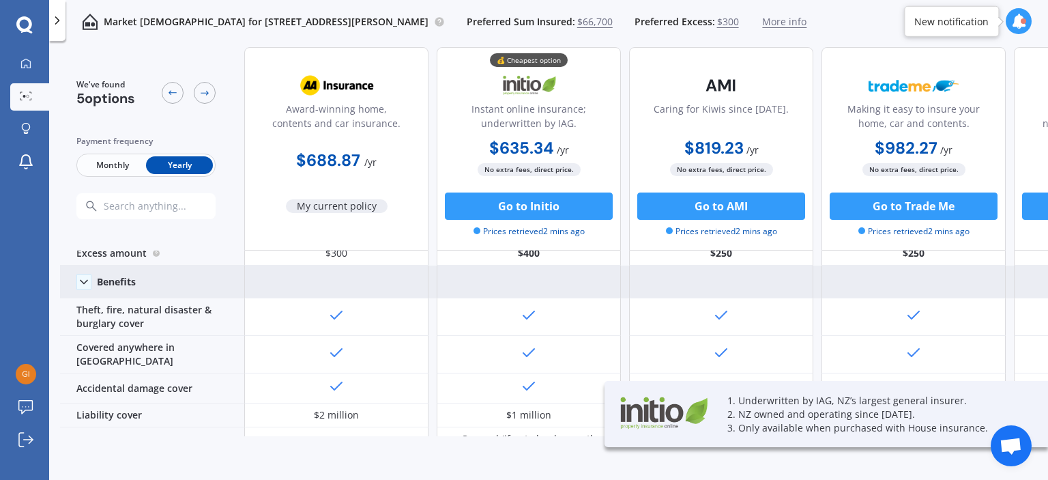
scroll to position [68, 0]
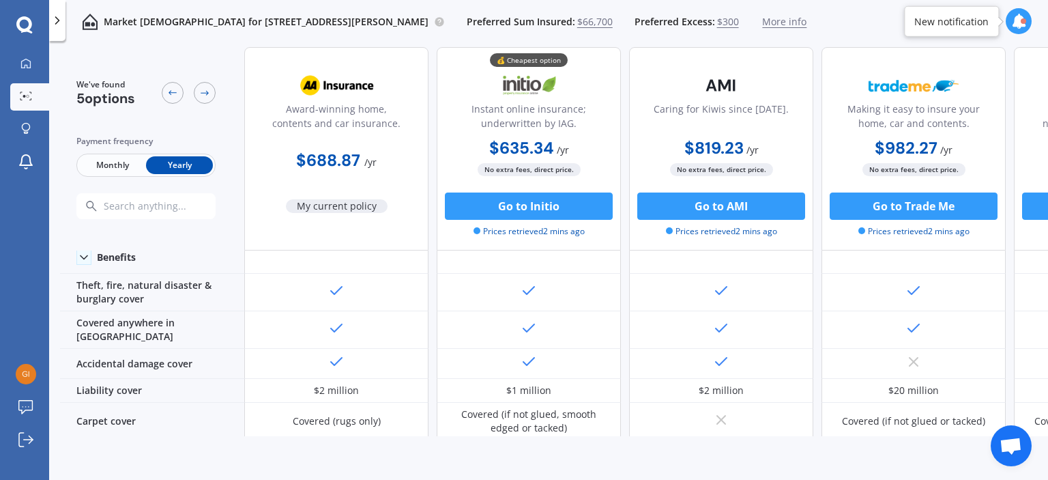
drag, startPoint x: 737, startPoint y: 427, endPoint x: 807, endPoint y: 428, distance: 70.3
click at [811, 422] on div at bounding box center [721, 422] width 184 height 38
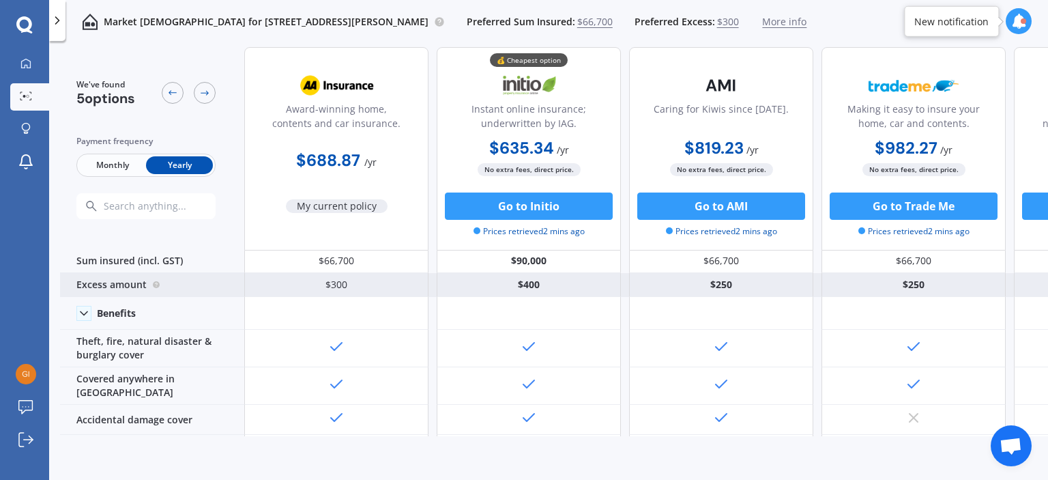
scroll to position [0, 0]
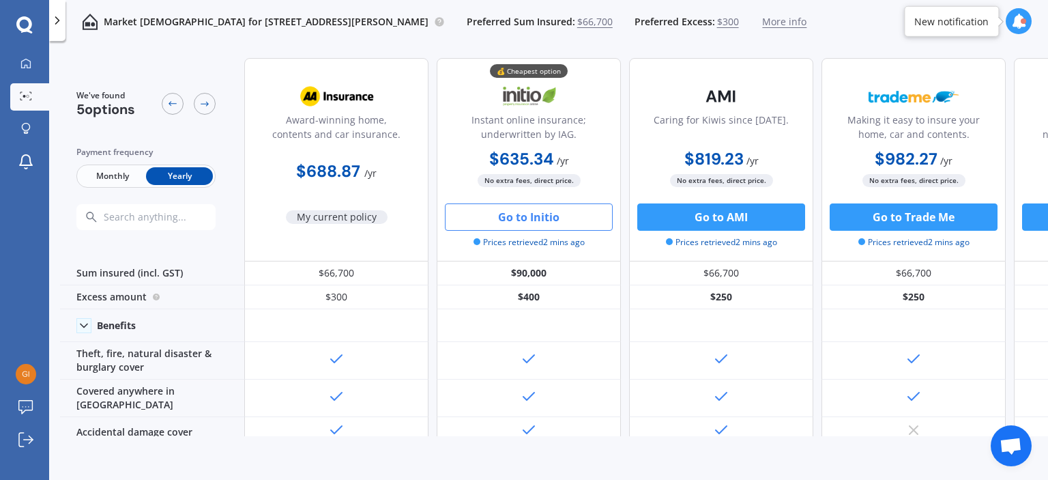
drag, startPoint x: 541, startPoint y: 214, endPoint x: 503, endPoint y: 218, distance: 37.8
click at [503, 218] on button "Go to Initio" at bounding box center [529, 216] width 168 height 27
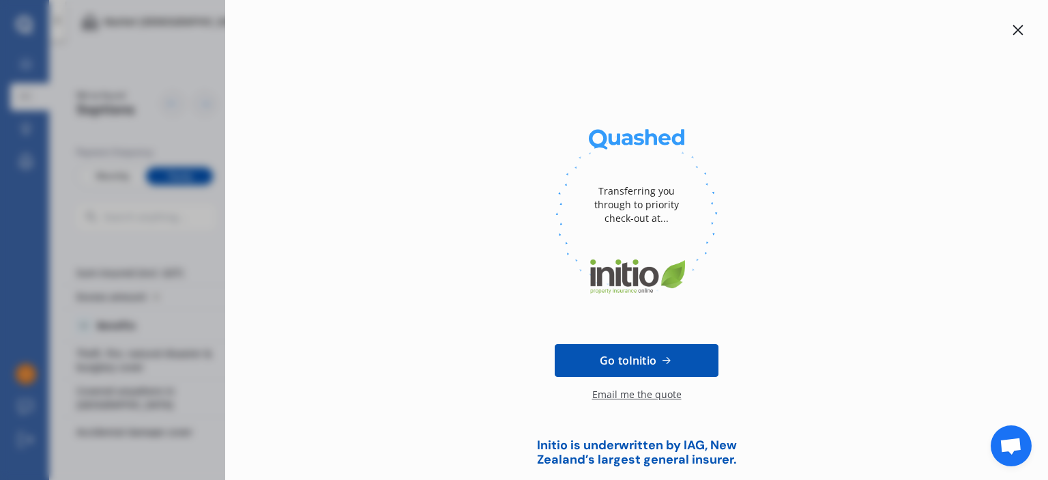
click at [1014, 31] on icon at bounding box center [1019, 30] width 10 height 10
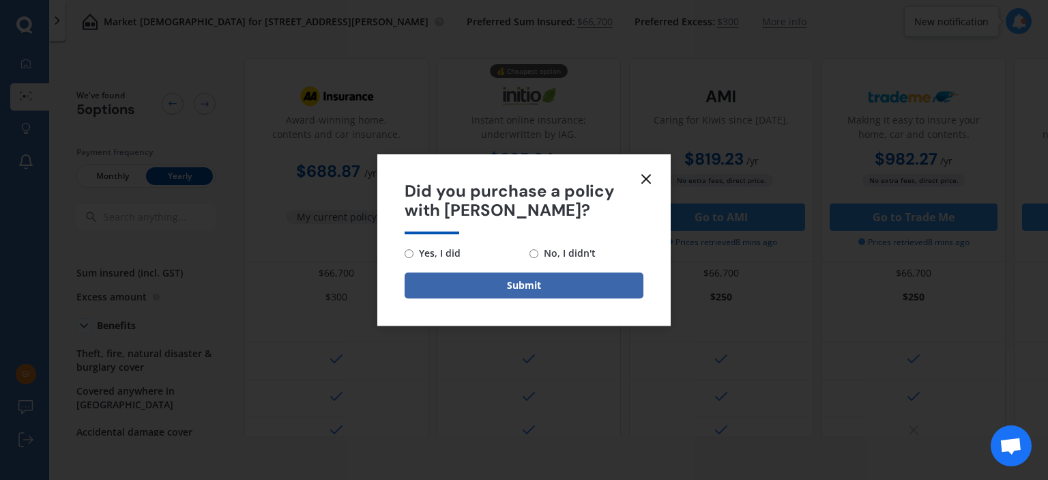
click at [645, 175] on icon at bounding box center [646, 179] width 16 height 16
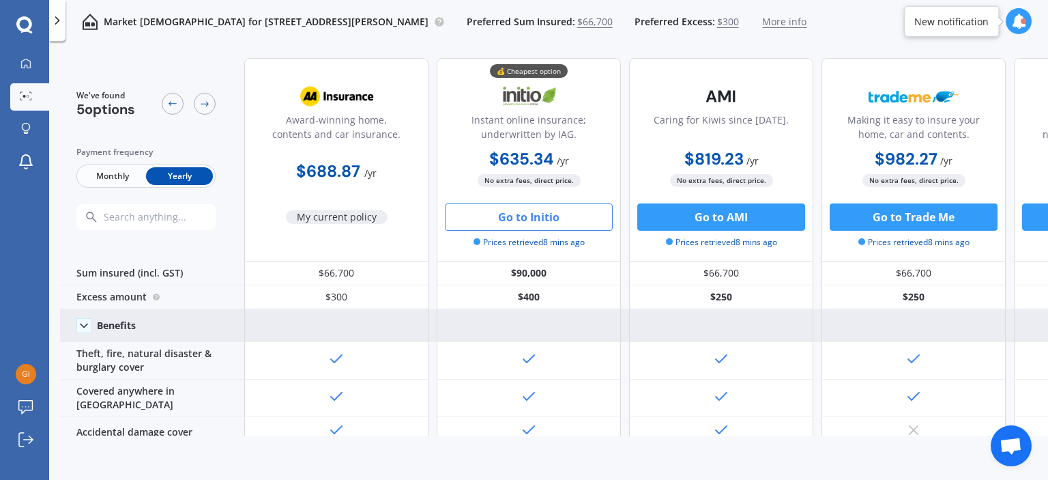
click at [99, 320] on div "Benefits" at bounding box center [116, 325] width 39 height 12
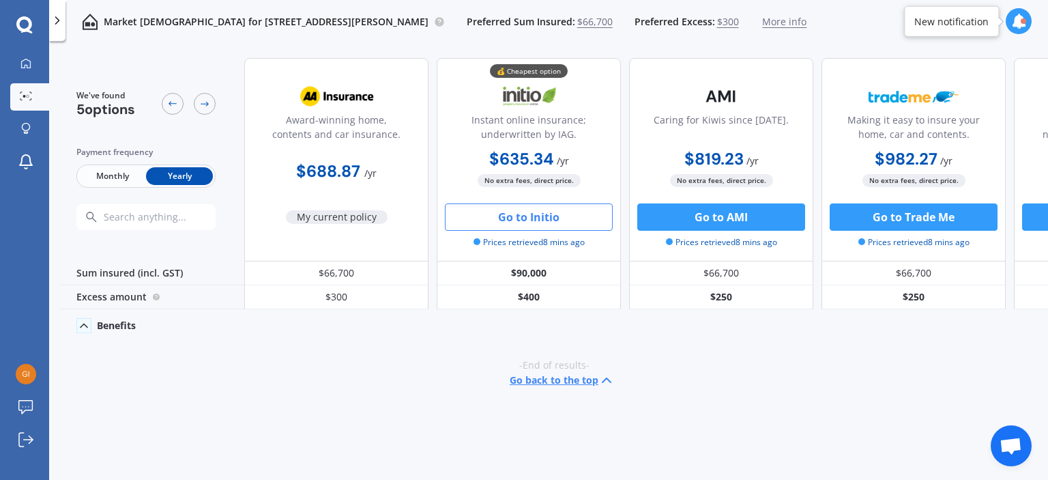
click at [80, 324] on icon at bounding box center [84, 326] width 14 height 14
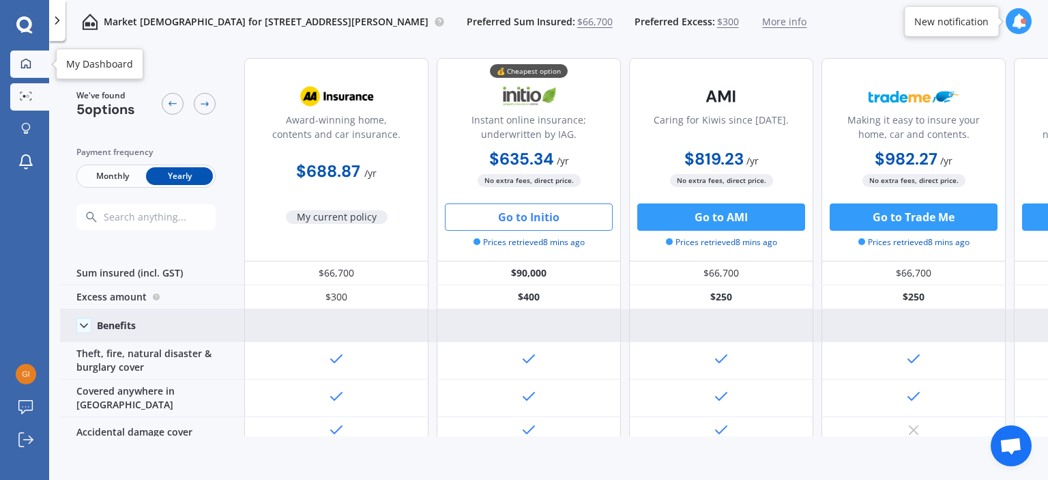
click at [20, 60] on icon at bounding box center [25, 63] width 11 height 11
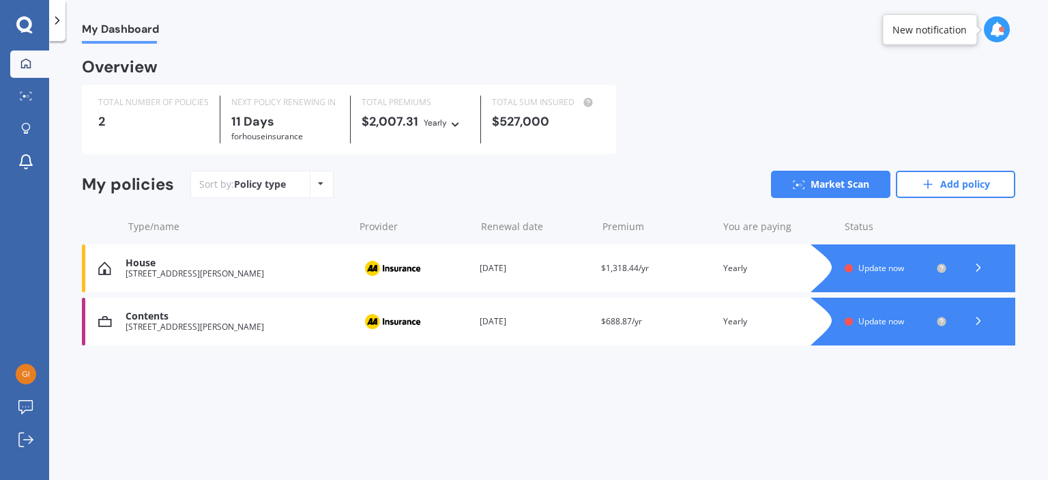
click at [979, 262] on icon at bounding box center [979, 268] width 14 height 14
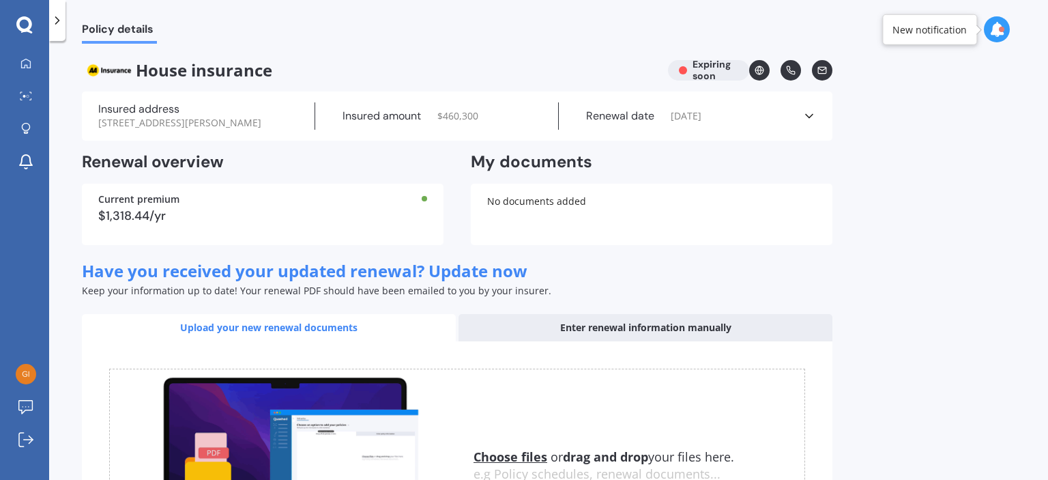
click at [800, 124] on div "Renewal date [DATE]" at bounding box center [681, 115] width 244 height 27
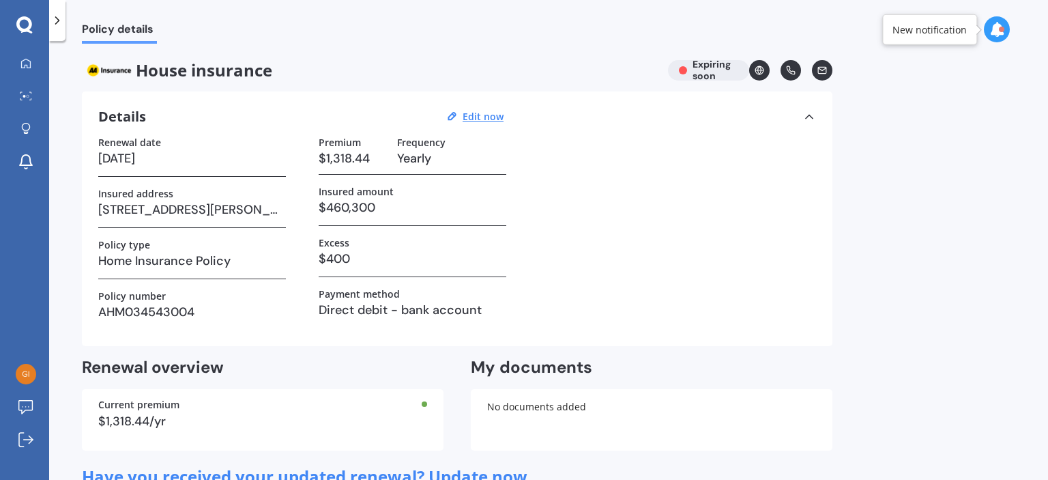
click at [800, 124] on div "Details Edit now" at bounding box center [457, 117] width 718 height 18
click at [23, 98] on icon at bounding box center [26, 95] width 12 height 9
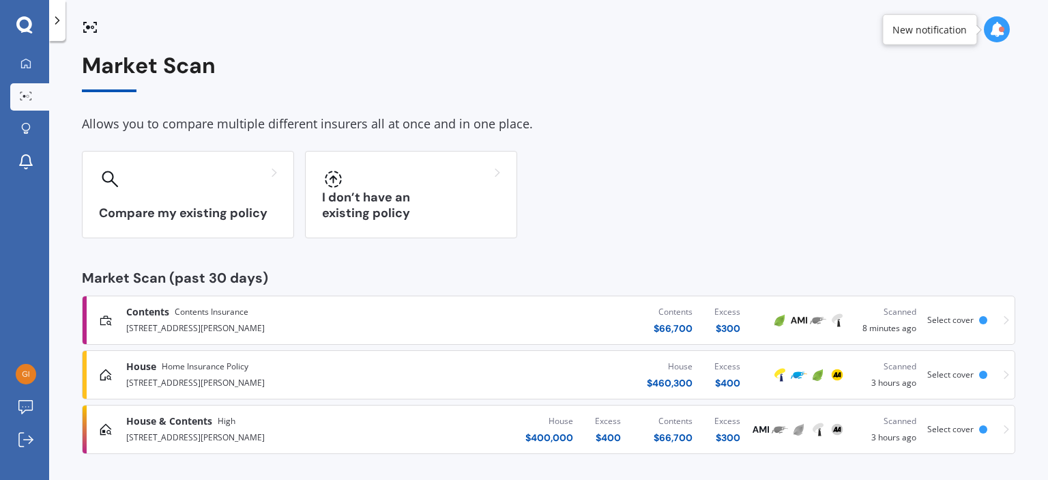
scroll to position [11, 0]
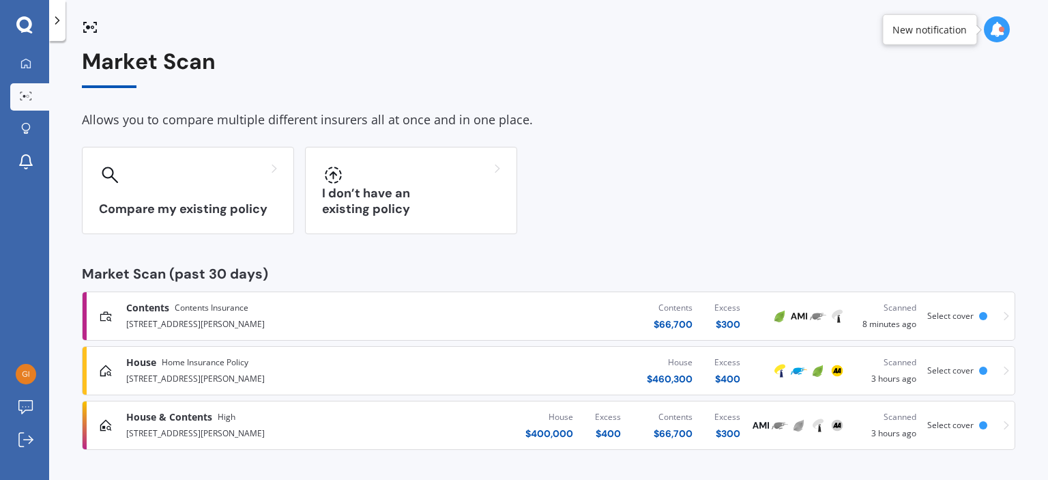
click at [955, 311] on span "Select cover" at bounding box center [951, 316] width 46 height 12
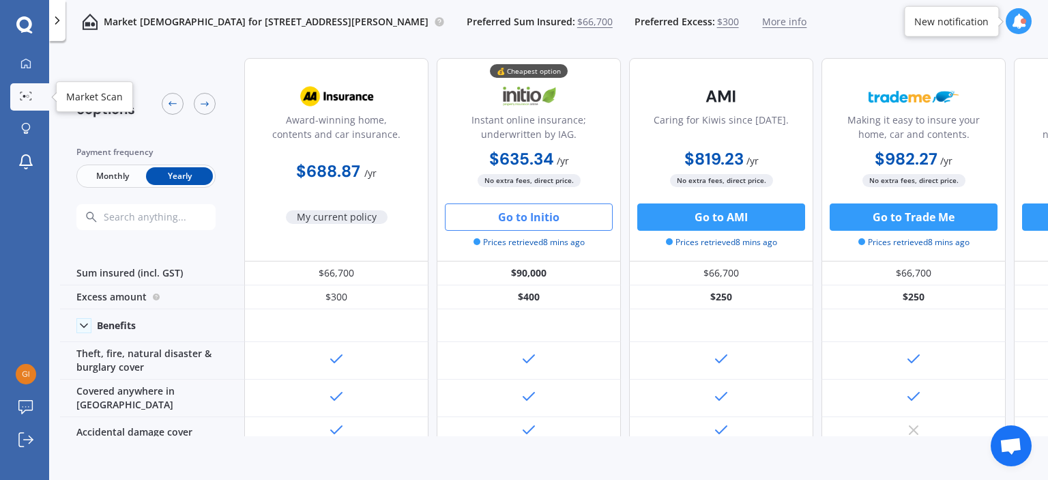
click at [21, 99] on icon at bounding box center [21, 98] width 2 height 1
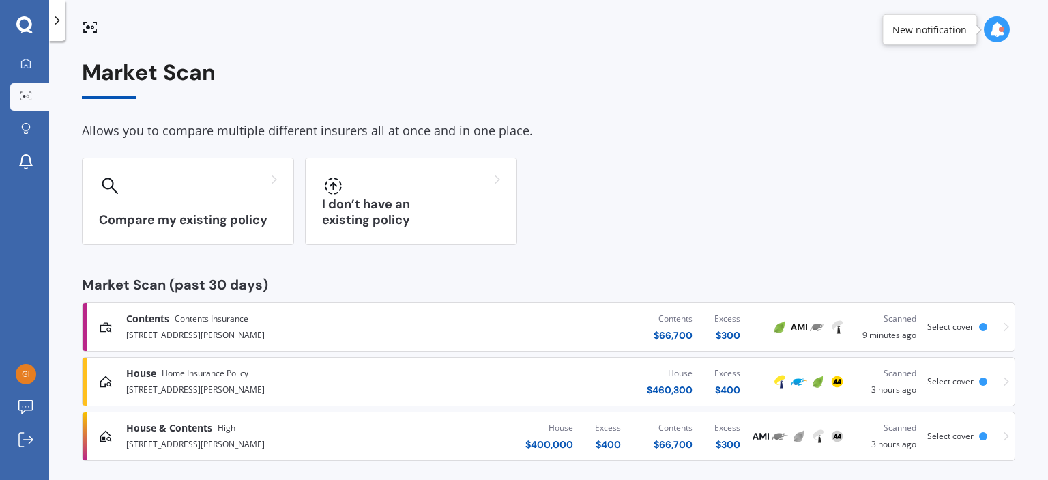
click at [997, 28] on icon at bounding box center [997, 29] width 15 height 15
click at [996, 27] on icon at bounding box center [997, 29] width 15 height 15
click at [14, 370] on link "g s" at bounding box center [29, 374] width 39 height 27
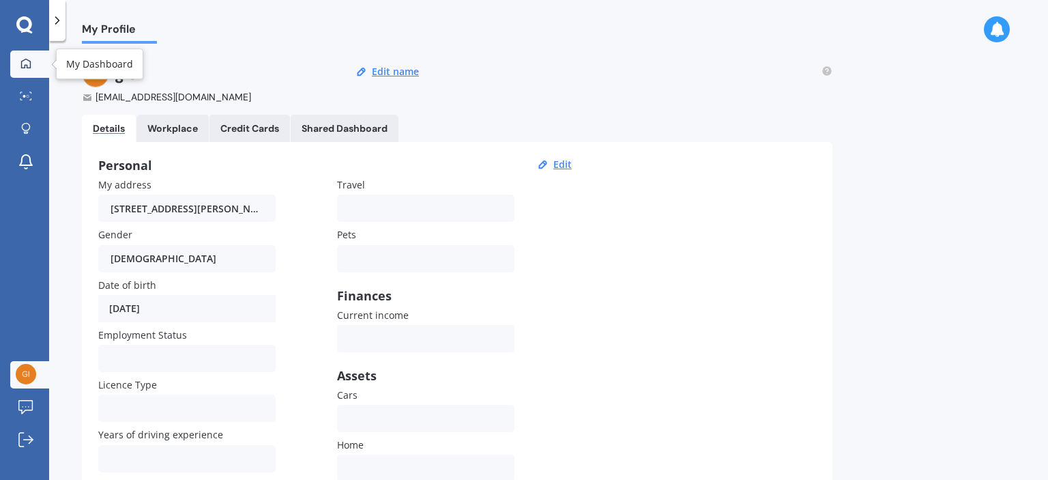
click at [29, 62] on icon at bounding box center [25, 63] width 11 height 11
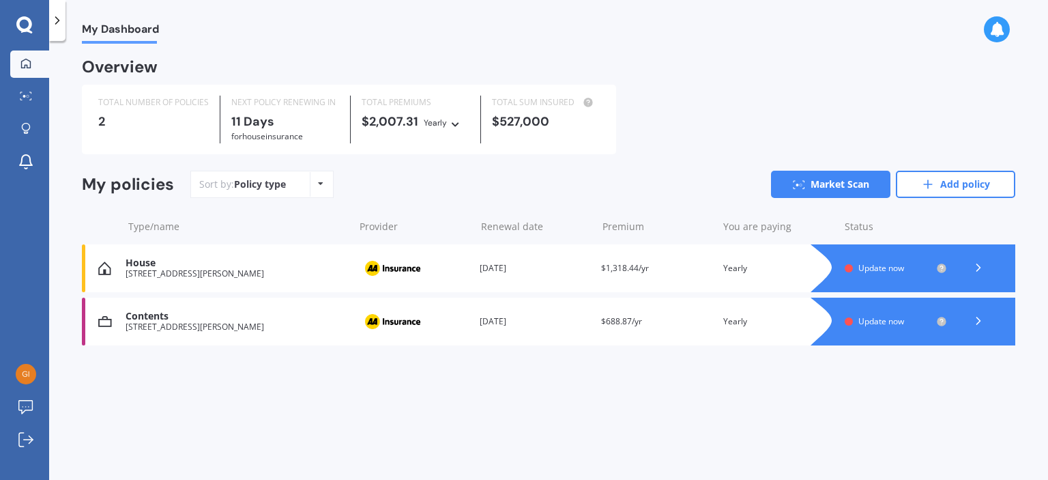
click at [988, 265] on div at bounding box center [978, 268] width 41 height 20
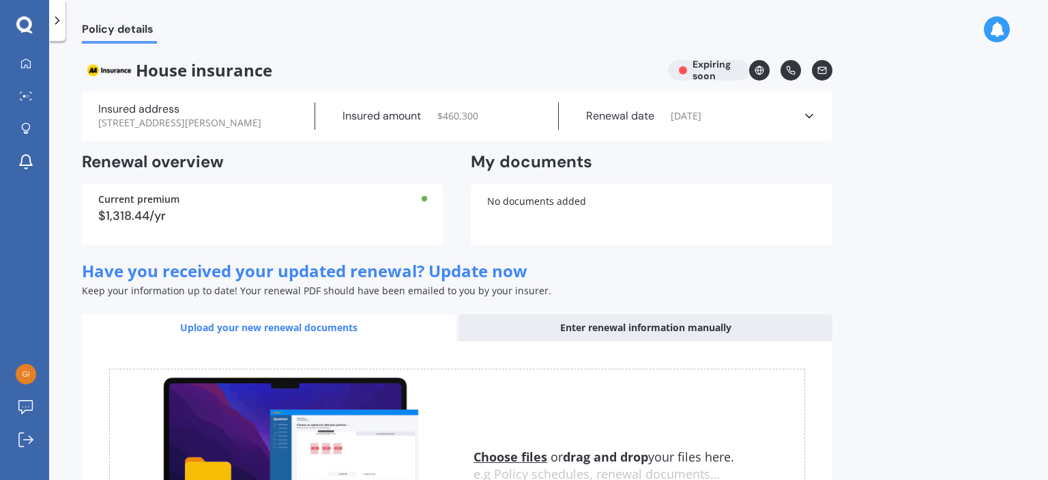
click at [812, 123] on icon at bounding box center [810, 116] width 14 height 14
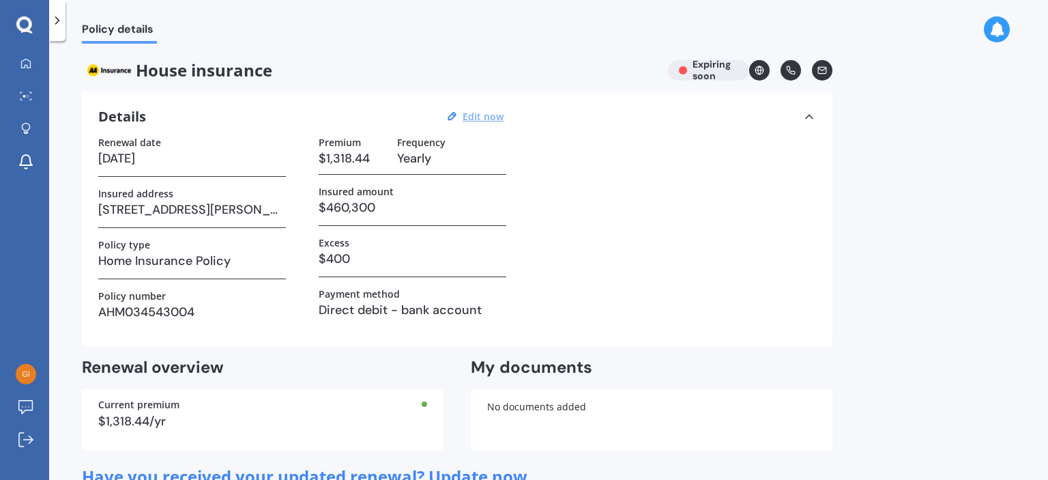
click at [476, 114] on u "Edit now" at bounding box center [483, 116] width 41 height 13
select select "04"
select select "10"
select select "2025"
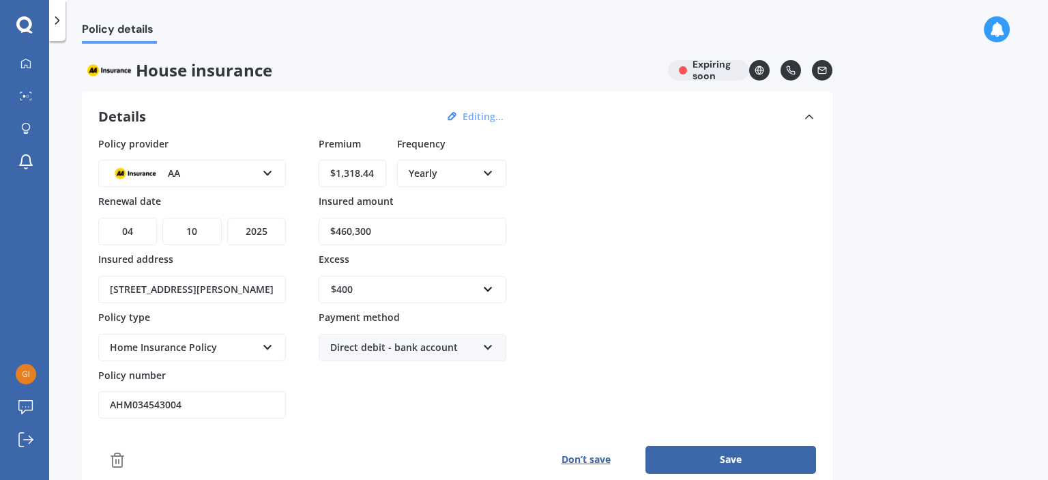
click at [221, 174] on div "AA" at bounding box center [183, 173] width 147 height 15
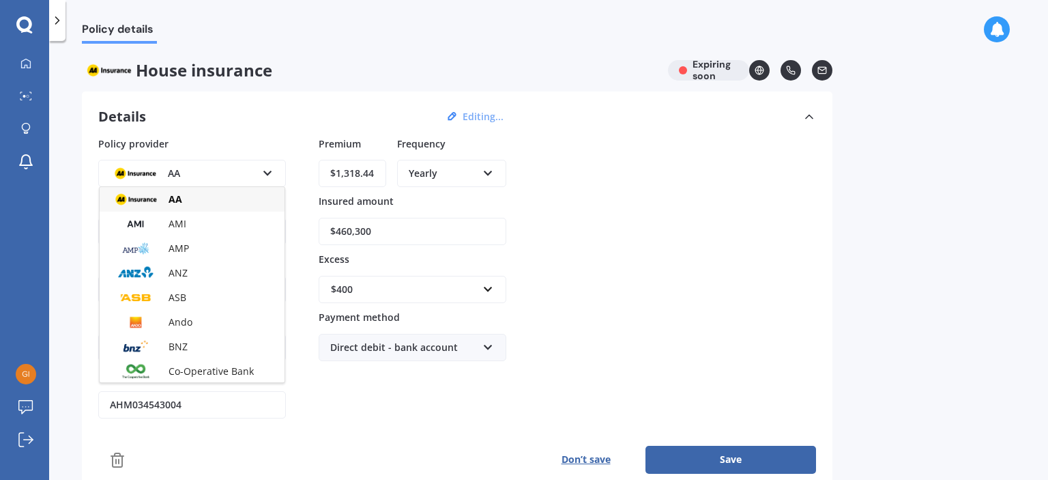
click at [271, 169] on icon at bounding box center [268, 171] width 12 height 10
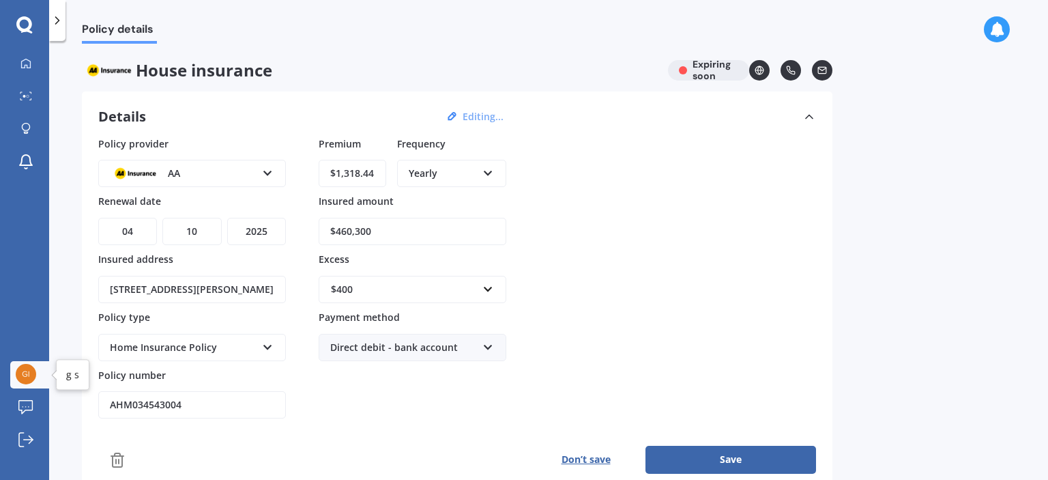
click at [19, 371] on img at bounding box center [26, 374] width 20 height 20
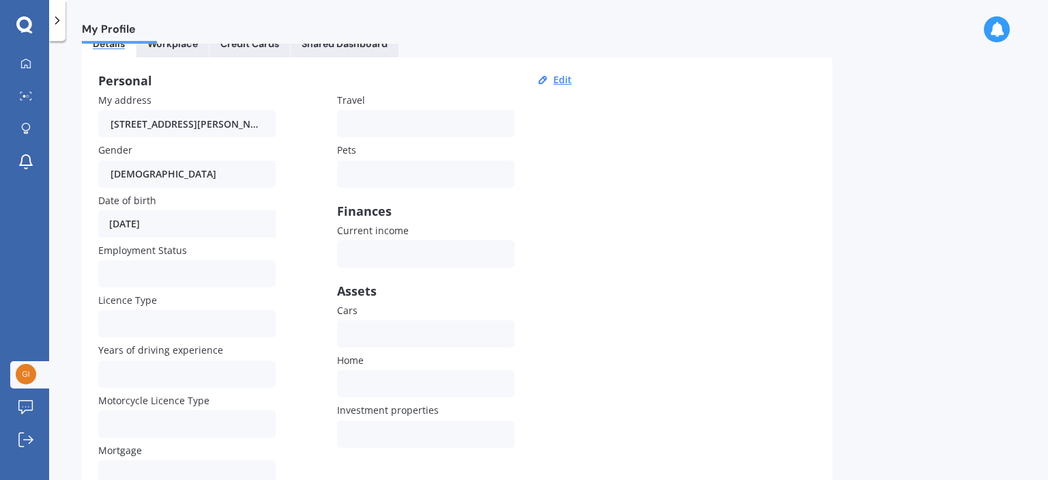
scroll to position [156, 0]
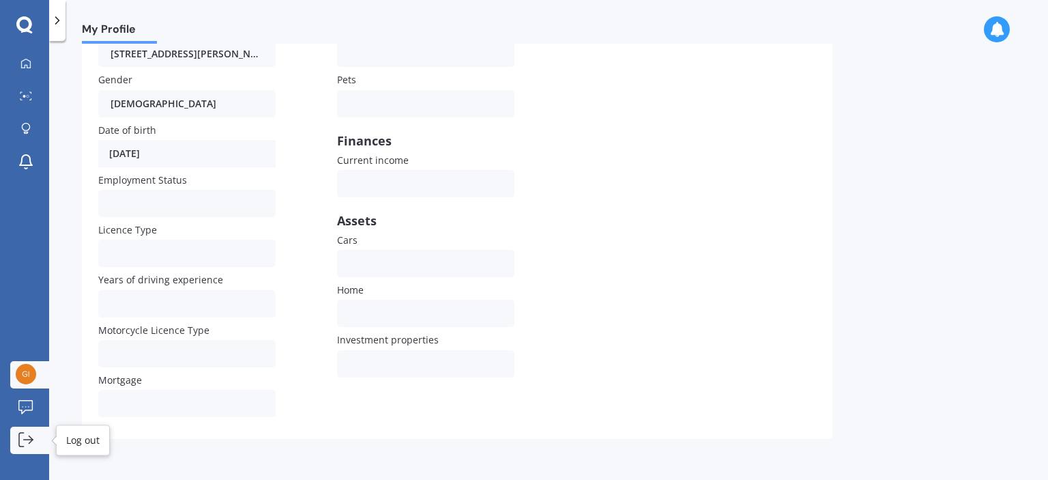
click at [29, 437] on icon at bounding box center [25, 439] width 15 height 15
